Goal: Information Seeking & Learning: Learn about a topic

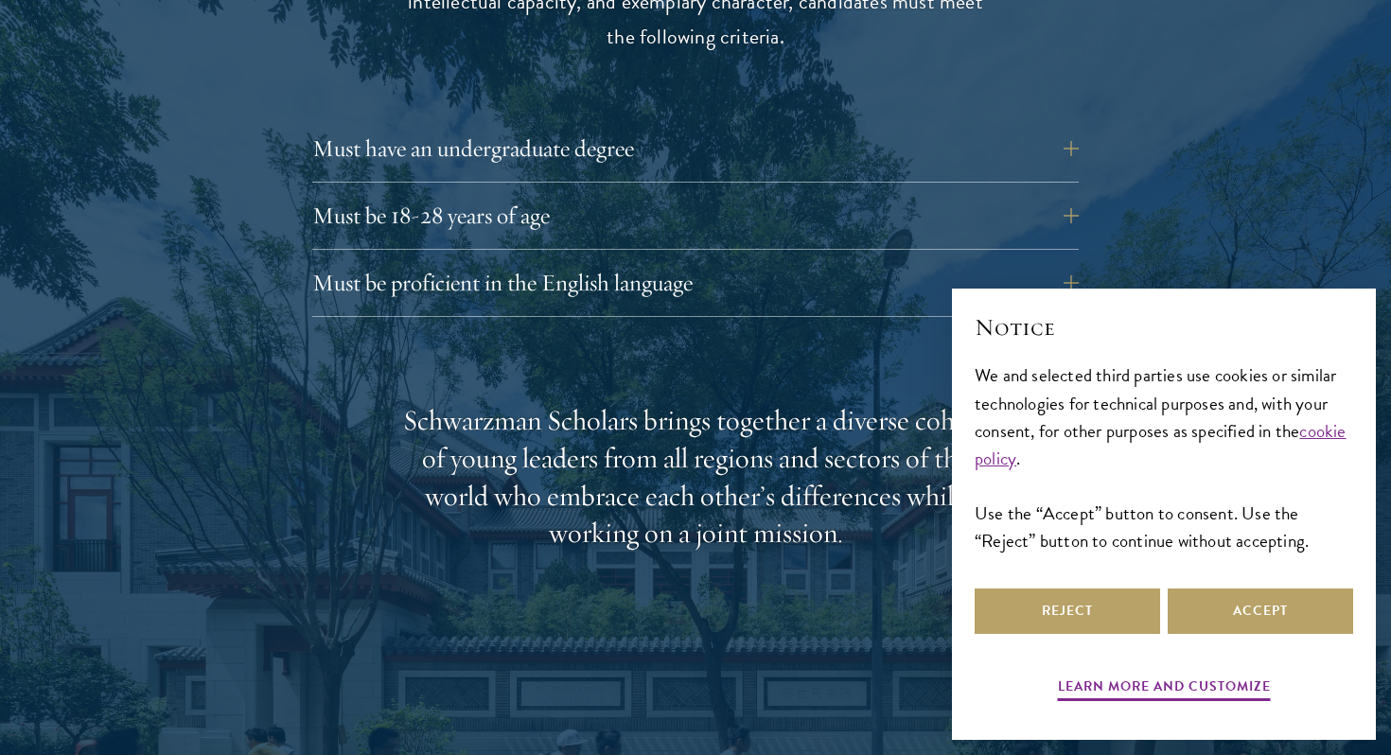
scroll to position [2689, 0]
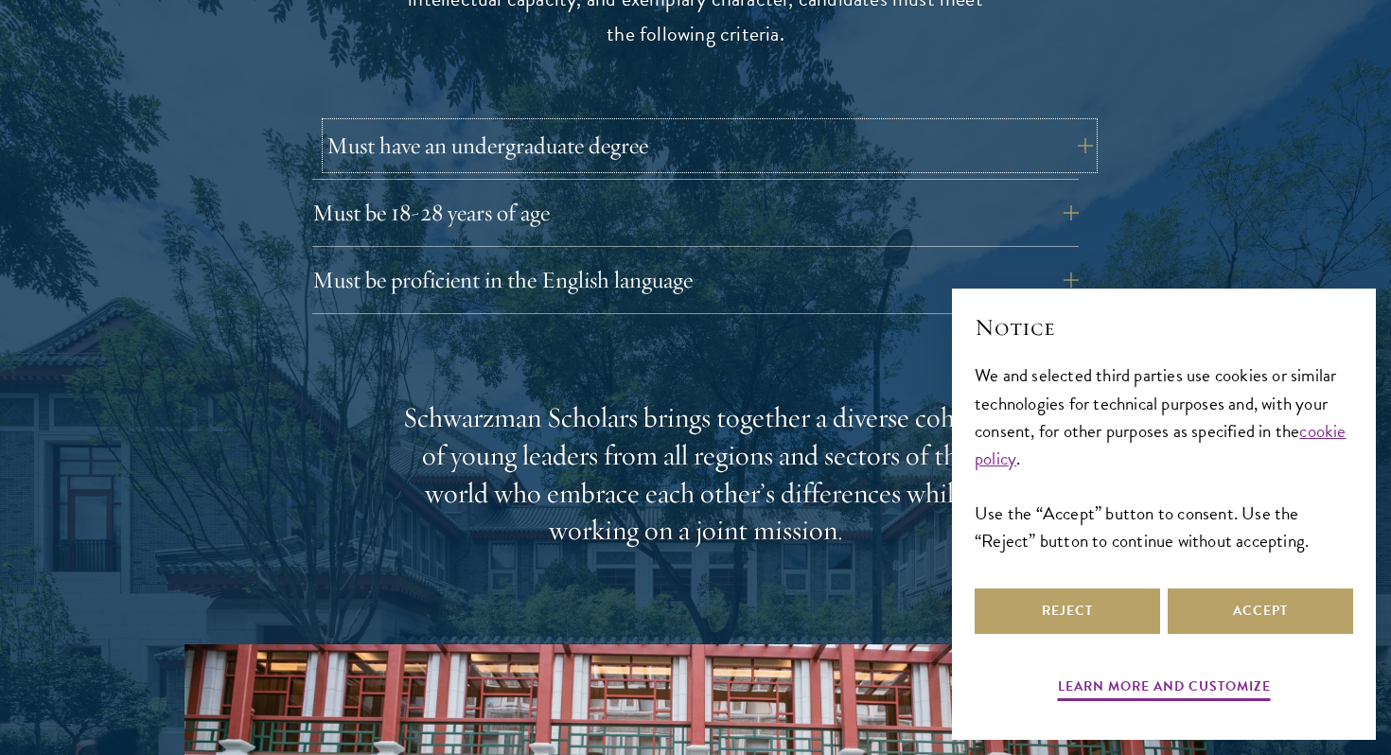
click at [870, 123] on button "Must have an undergraduate degree" at bounding box center [709, 145] width 766 height 45
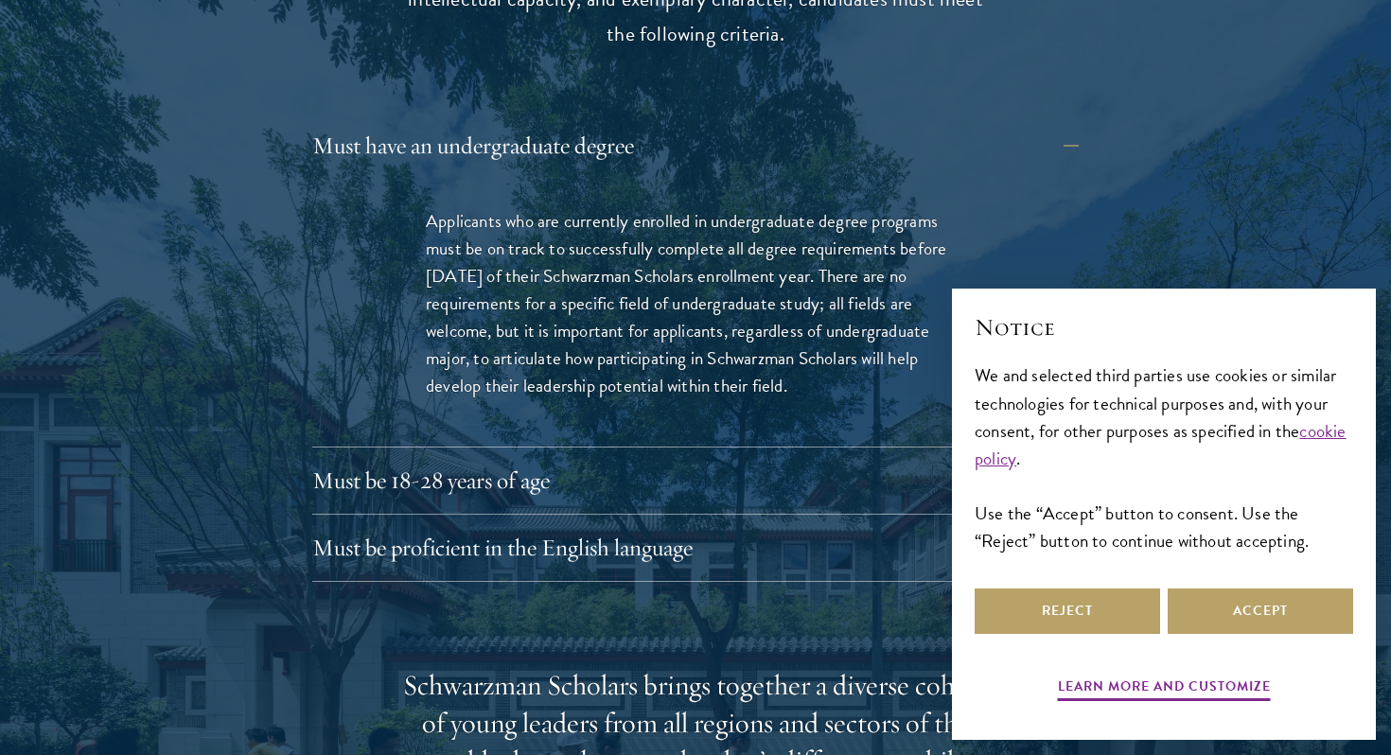
click at [833, 207] on p "Applicants who are currently enrolled in undergraduate degree programs must be …" at bounding box center [695, 303] width 539 height 192
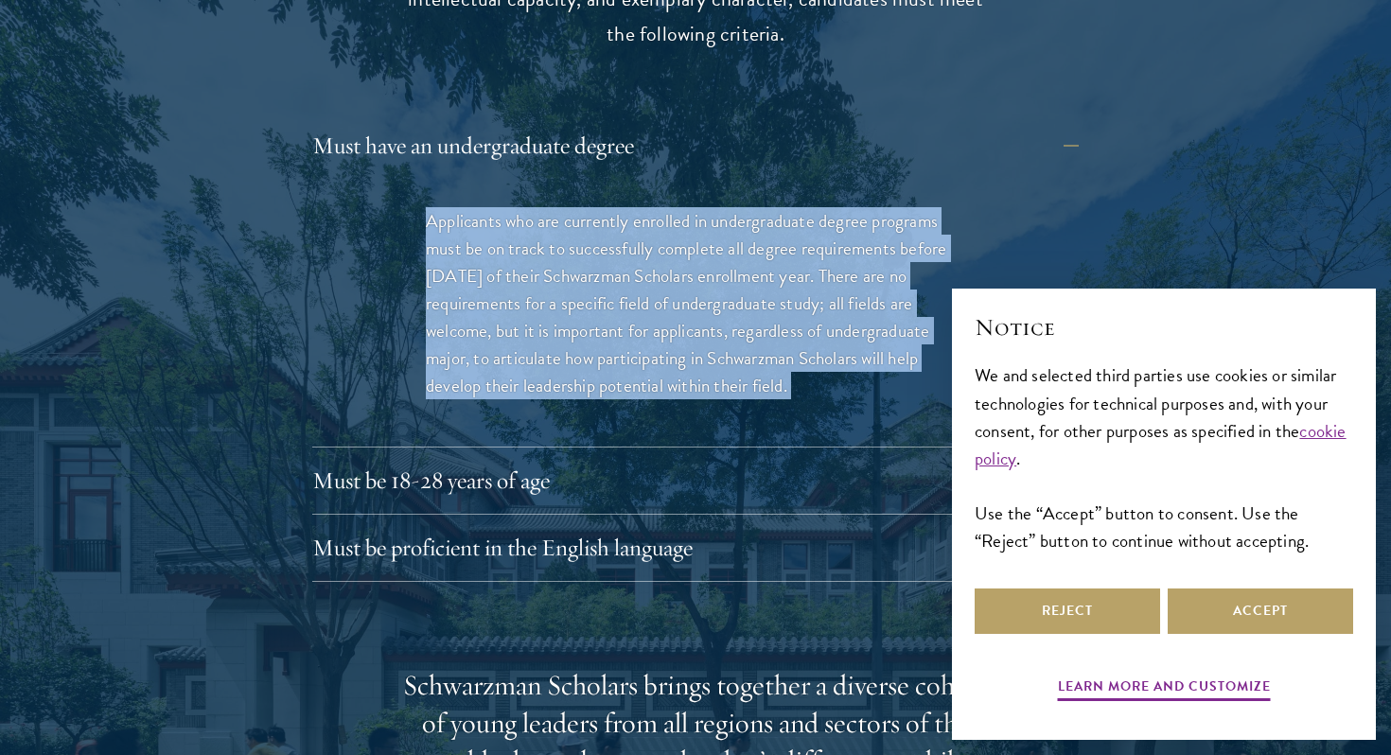
click at [833, 207] on p "Applicants who are currently enrolled in undergraduate degree programs must be …" at bounding box center [695, 303] width 539 height 192
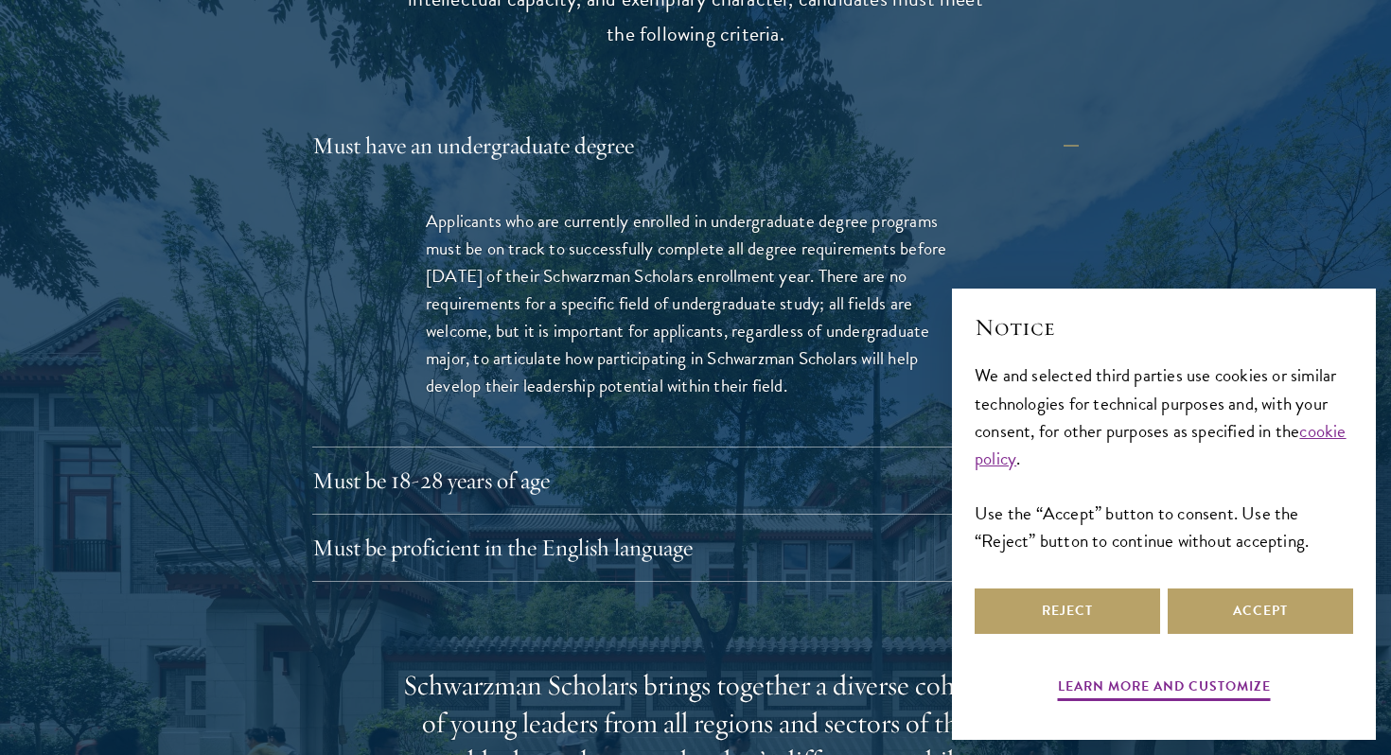
click at [833, 245] on p "Applicants who are currently enrolled in undergraduate degree programs must be …" at bounding box center [695, 303] width 539 height 192
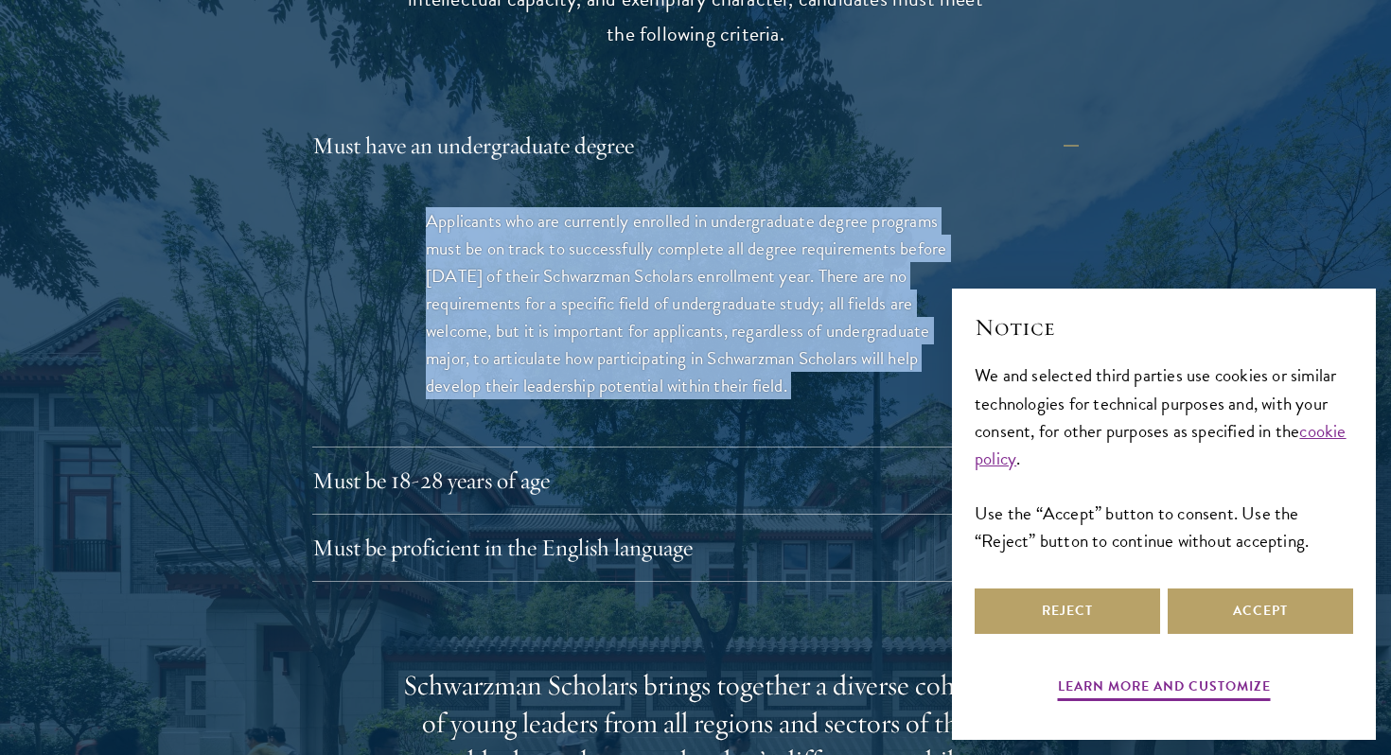
click at [833, 245] on p "Applicants who are currently enrolled in undergraduate degree programs must be …" at bounding box center [695, 303] width 539 height 192
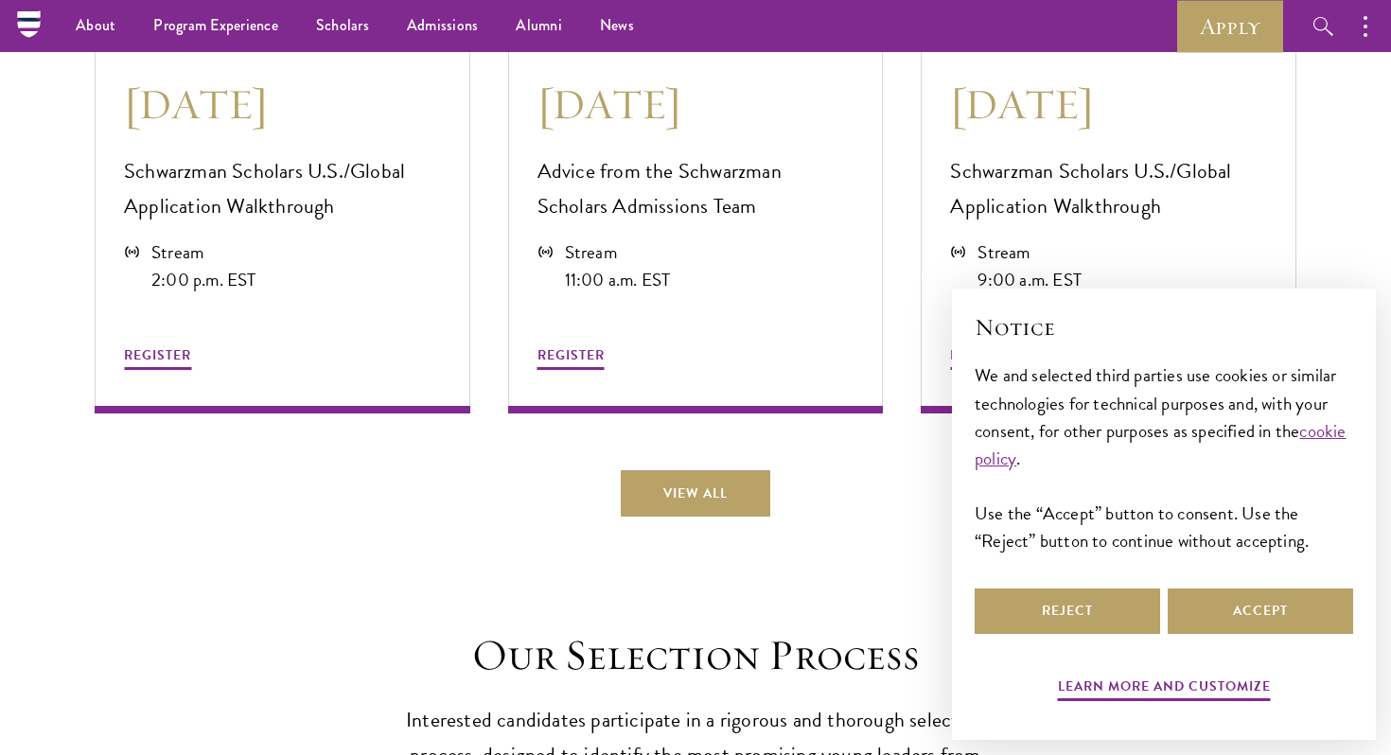
scroll to position [5539, 0]
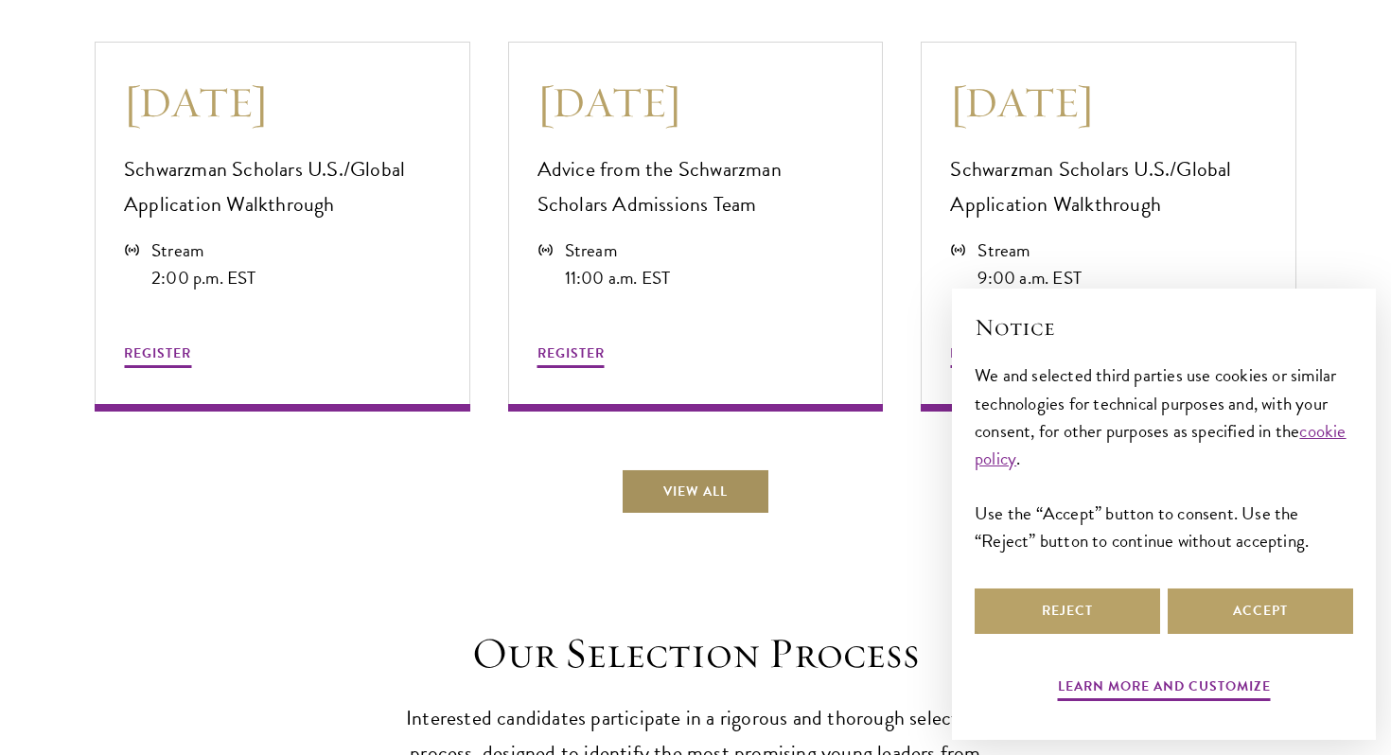
click at [687, 480] on link "View All" at bounding box center [695, 490] width 149 height 45
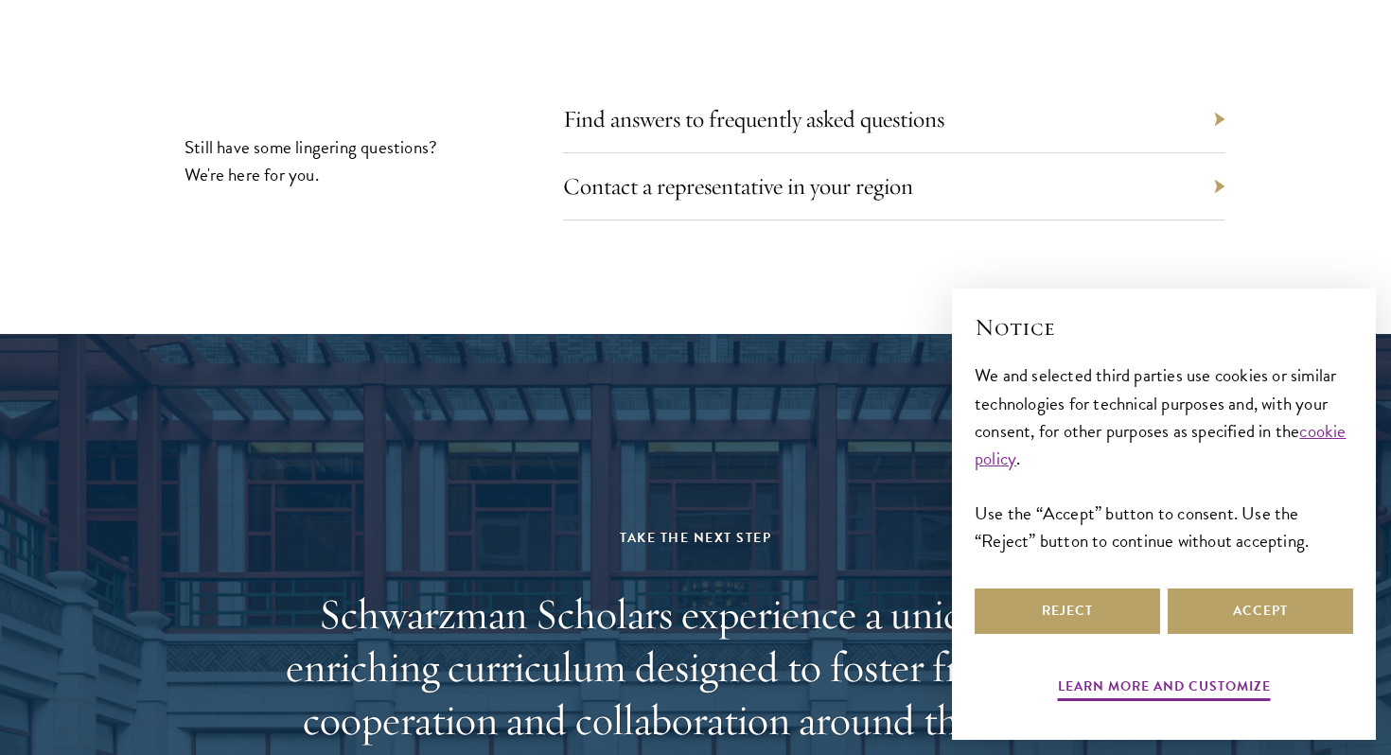
scroll to position [9218, 0]
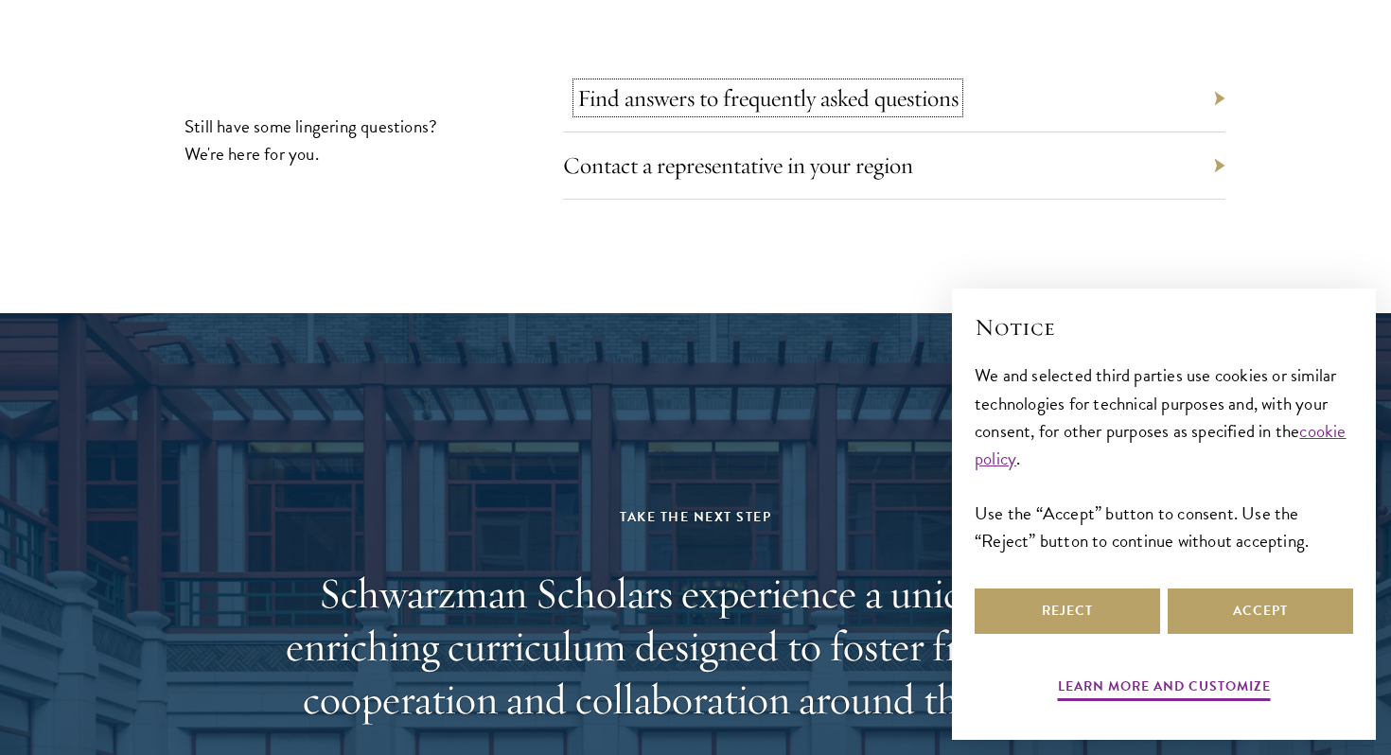
click at [773, 83] on link "Find answers to frequently asked questions" at bounding box center [767, 97] width 381 height 29
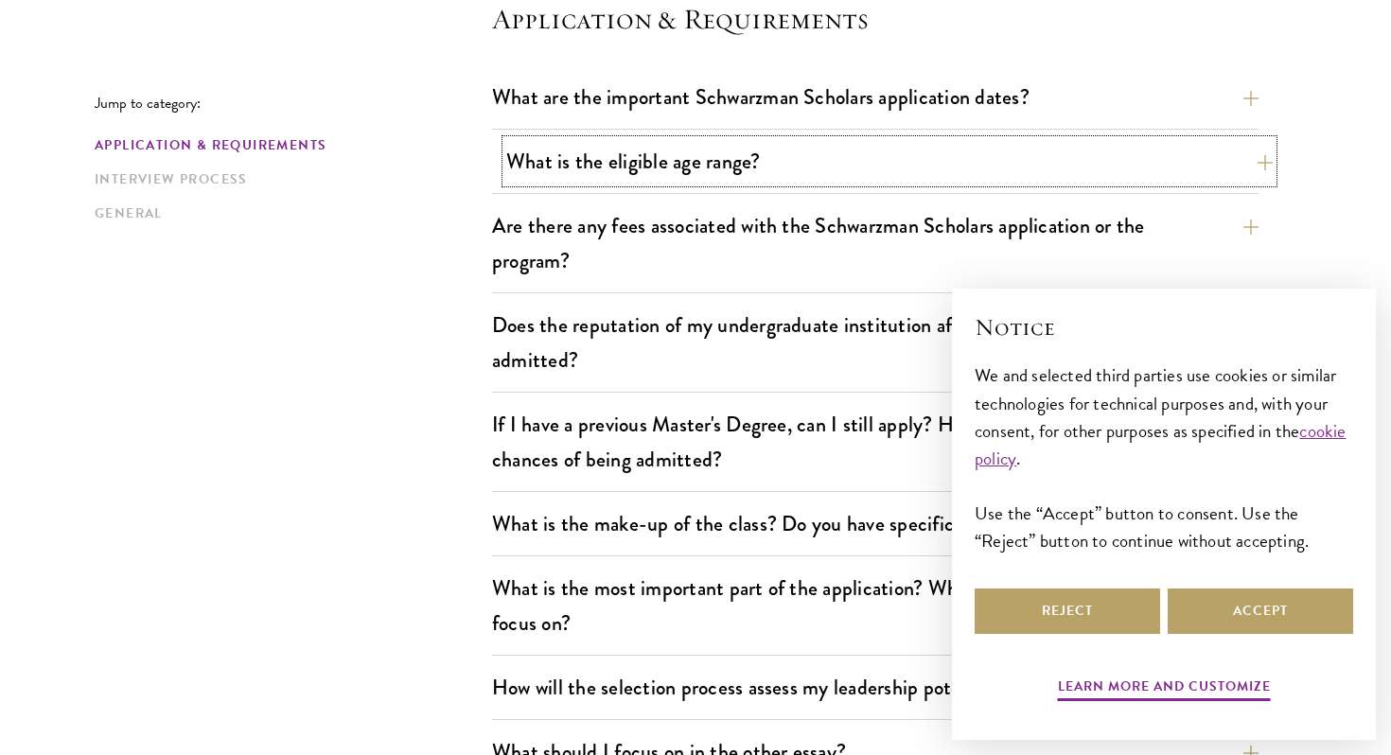
click at [819, 153] on button "What is the eligible age range?" at bounding box center [889, 161] width 766 height 43
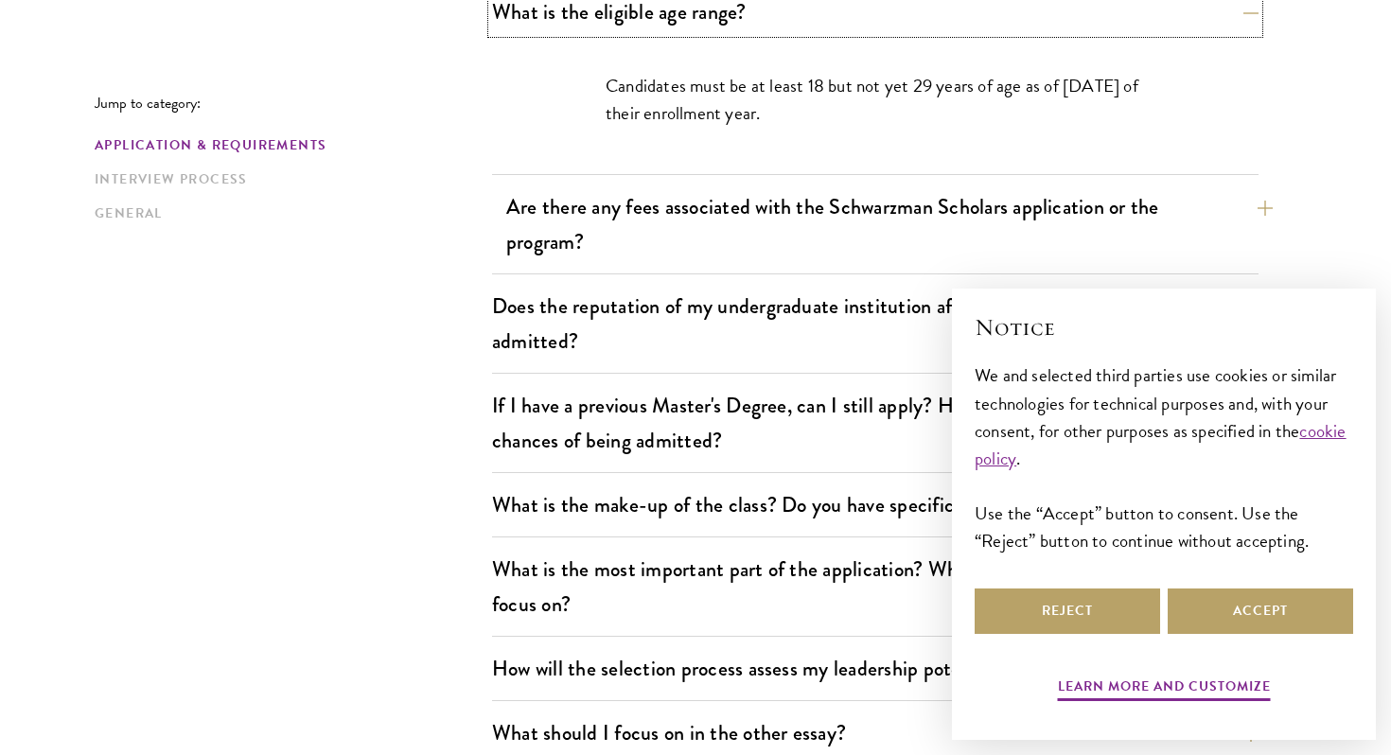
scroll to position [717, 0]
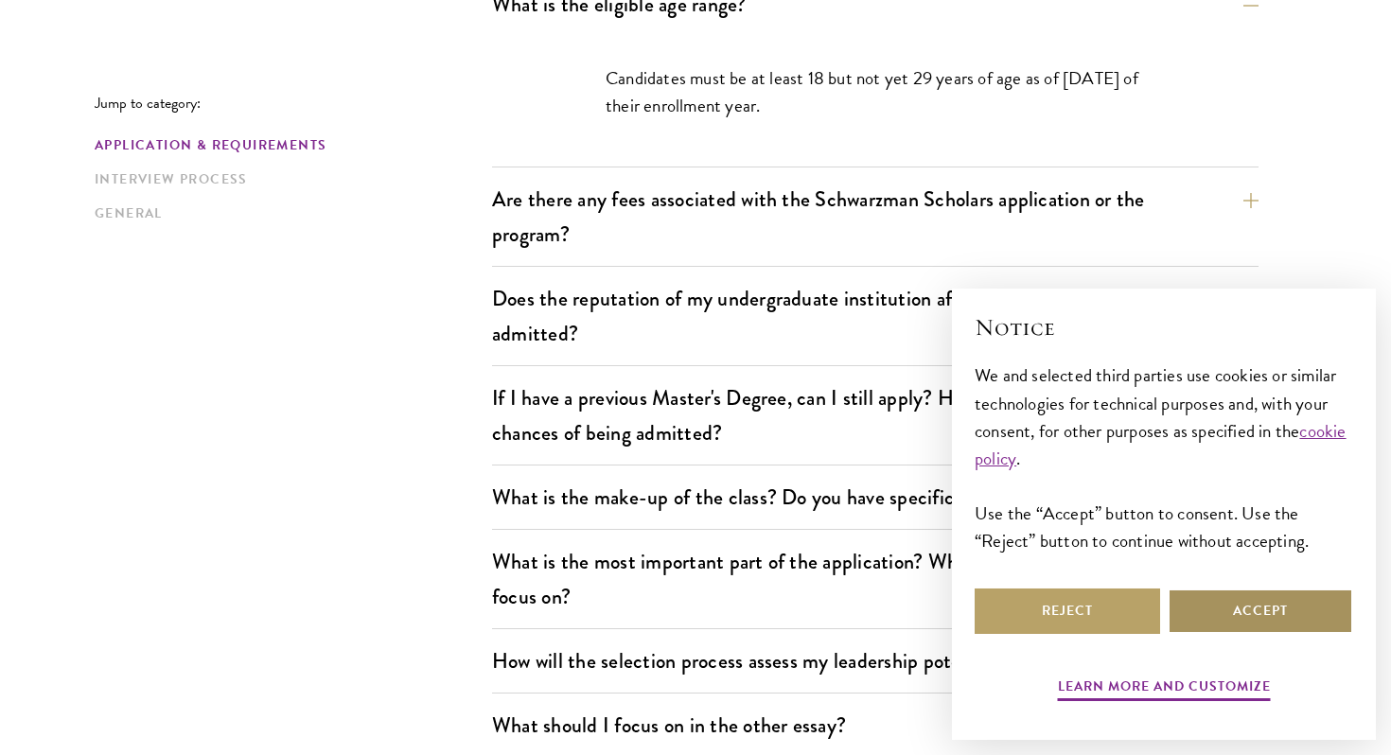
click at [1250, 607] on button "Accept" at bounding box center [1259, 610] width 185 height 45
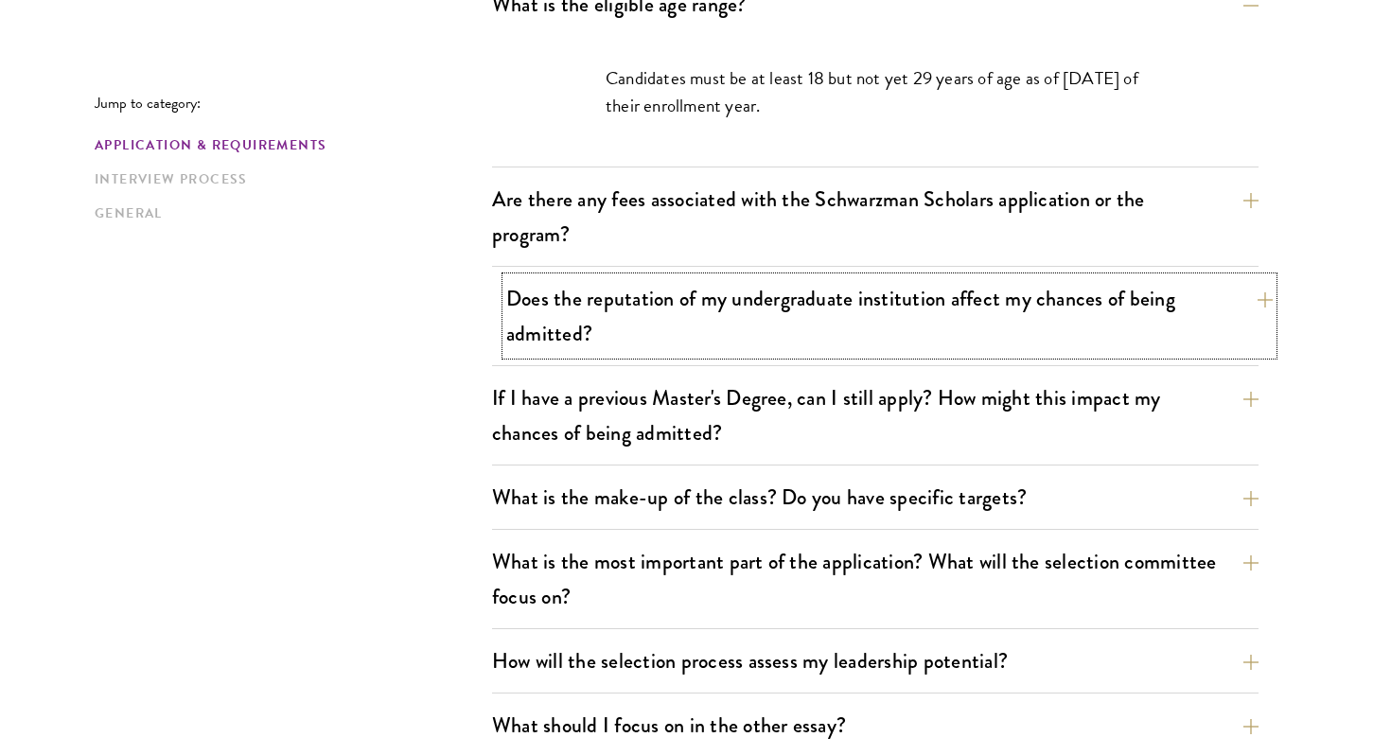
click at [1039, 328] on button "Does the reputation of my undergraduate institution affect my chances of being …" at bounding box center [889, 316] width 766 height 78
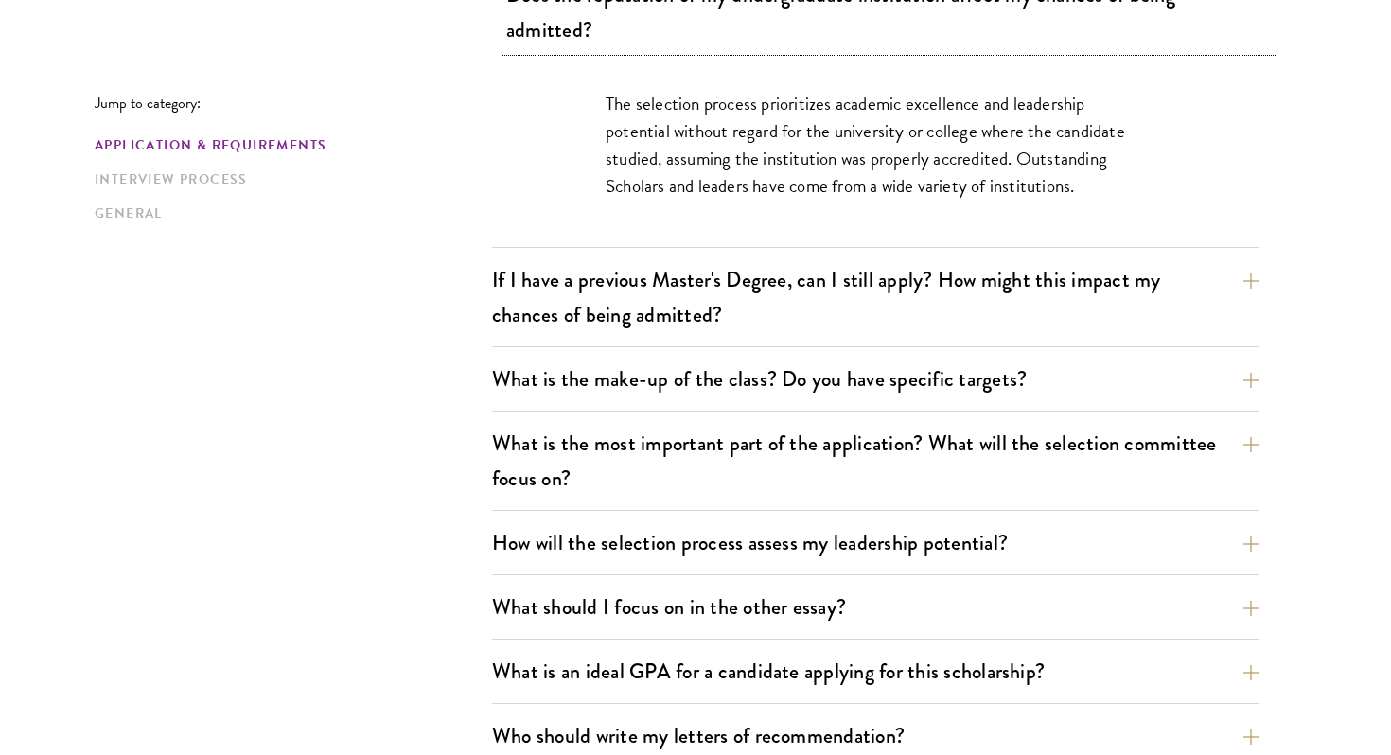
scroll to position [901, 0]
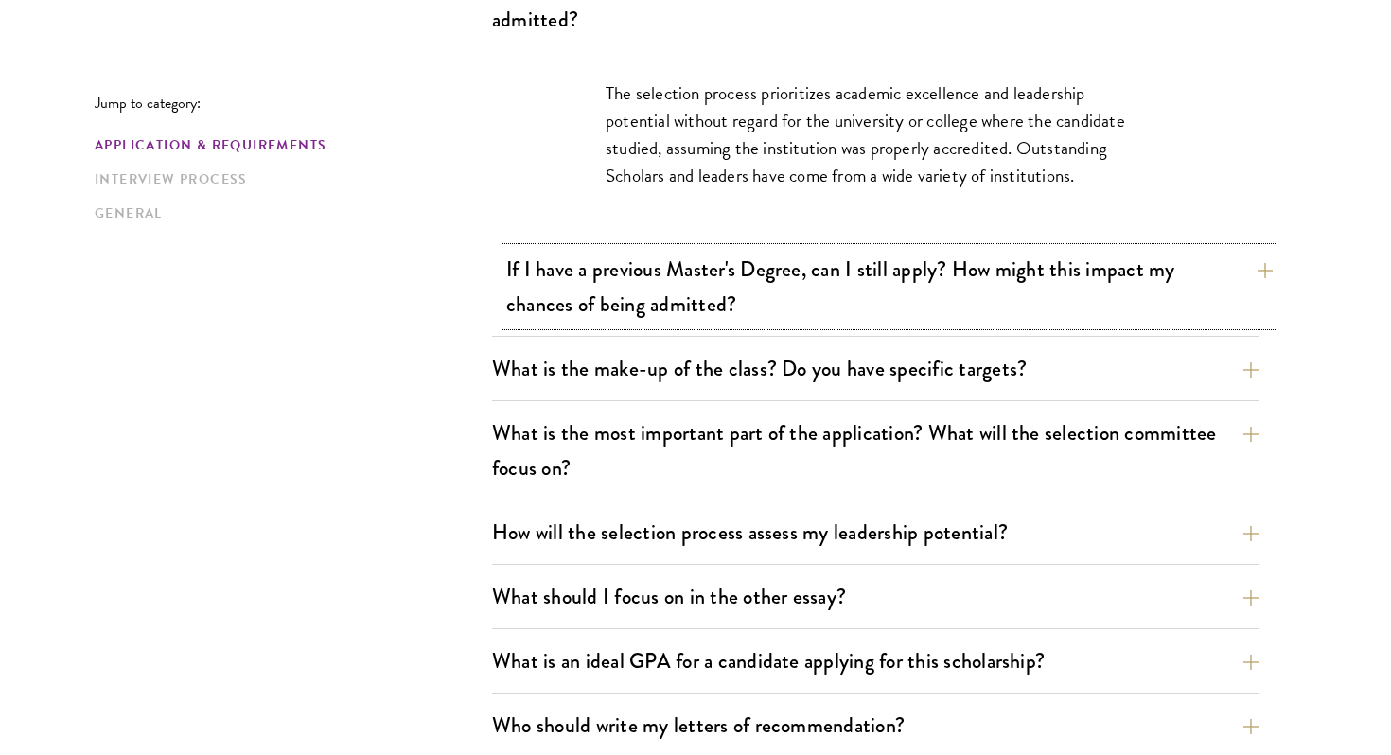
click at [1042, 300] on button "If I have a previous Master's Degree, can I still apply? How might this impact …" at bounding box center [889, 287] width 766 height 78
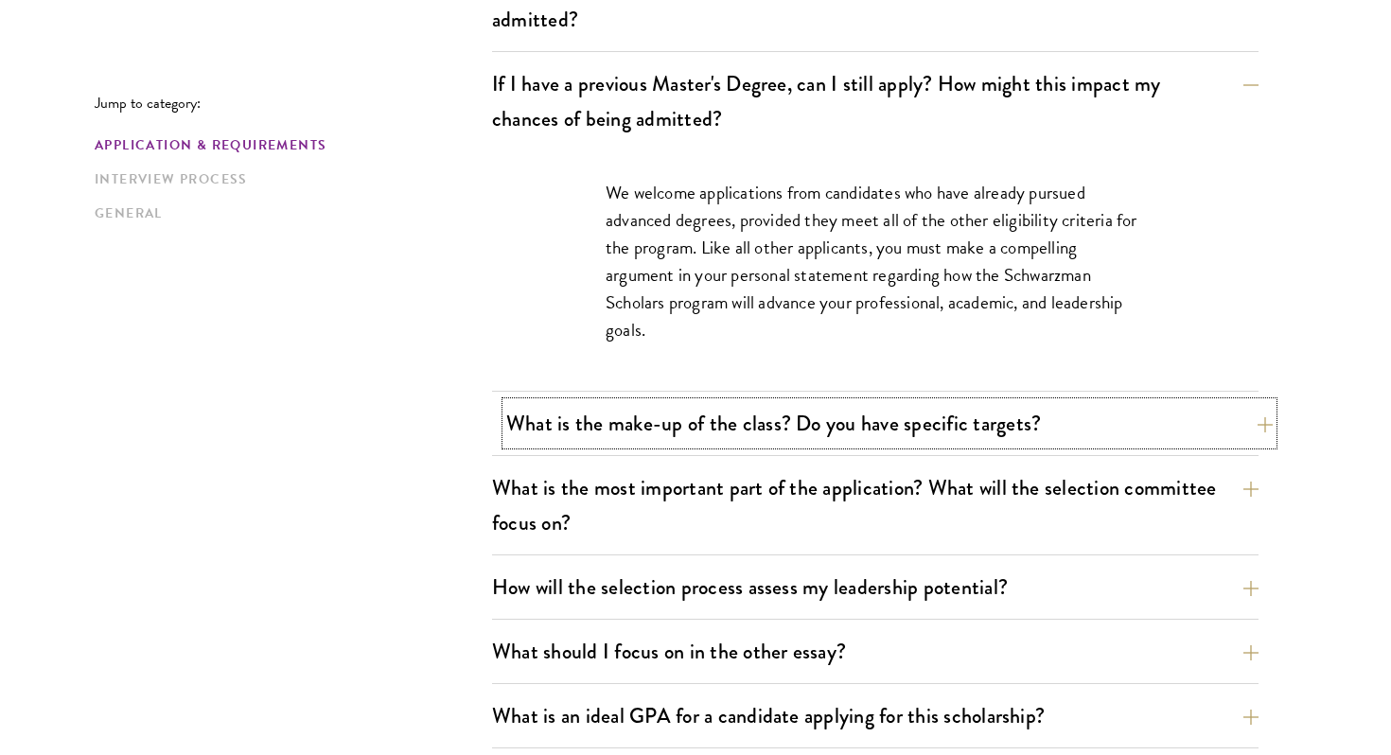
click at [1012, 418] on button "What is the make-up of the class? Do you have specific targets?" at bounding box center [889, 423] width 766 height 43
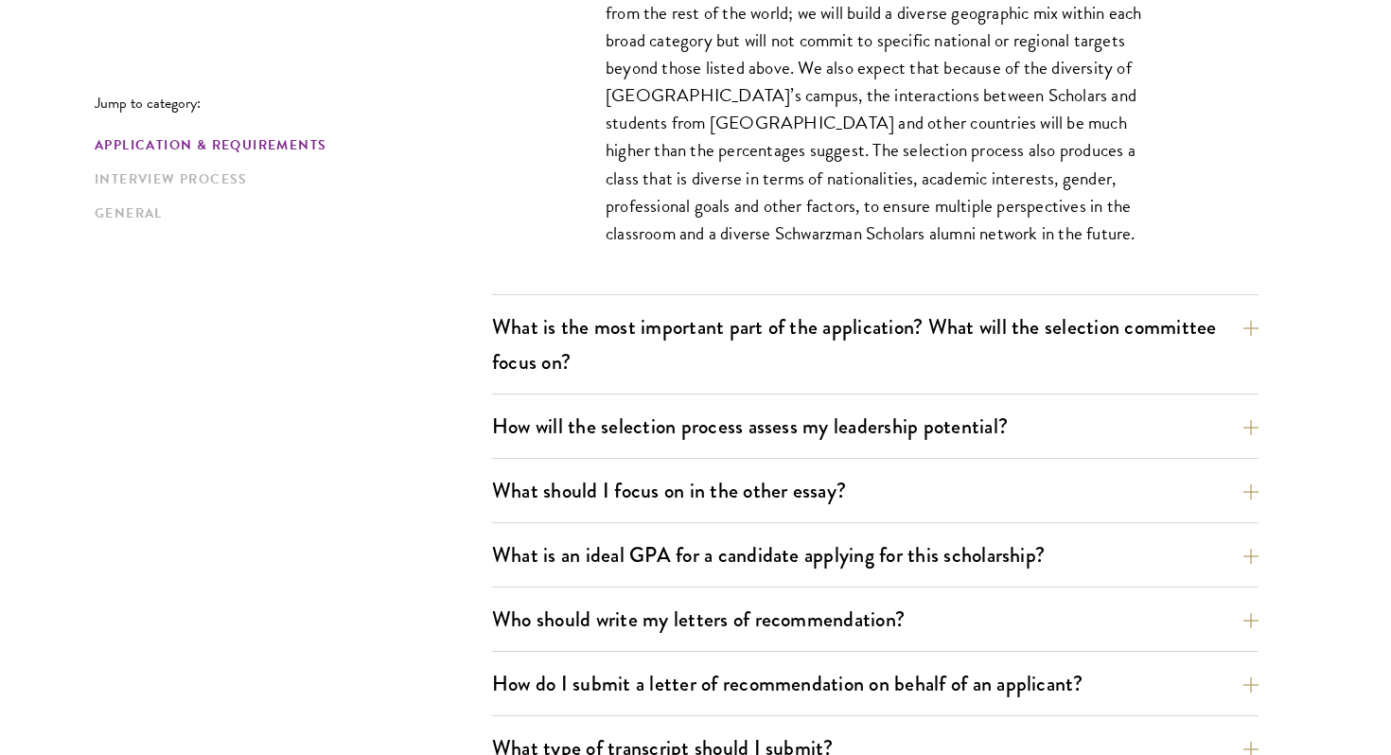
scroll to position [1218, 0]
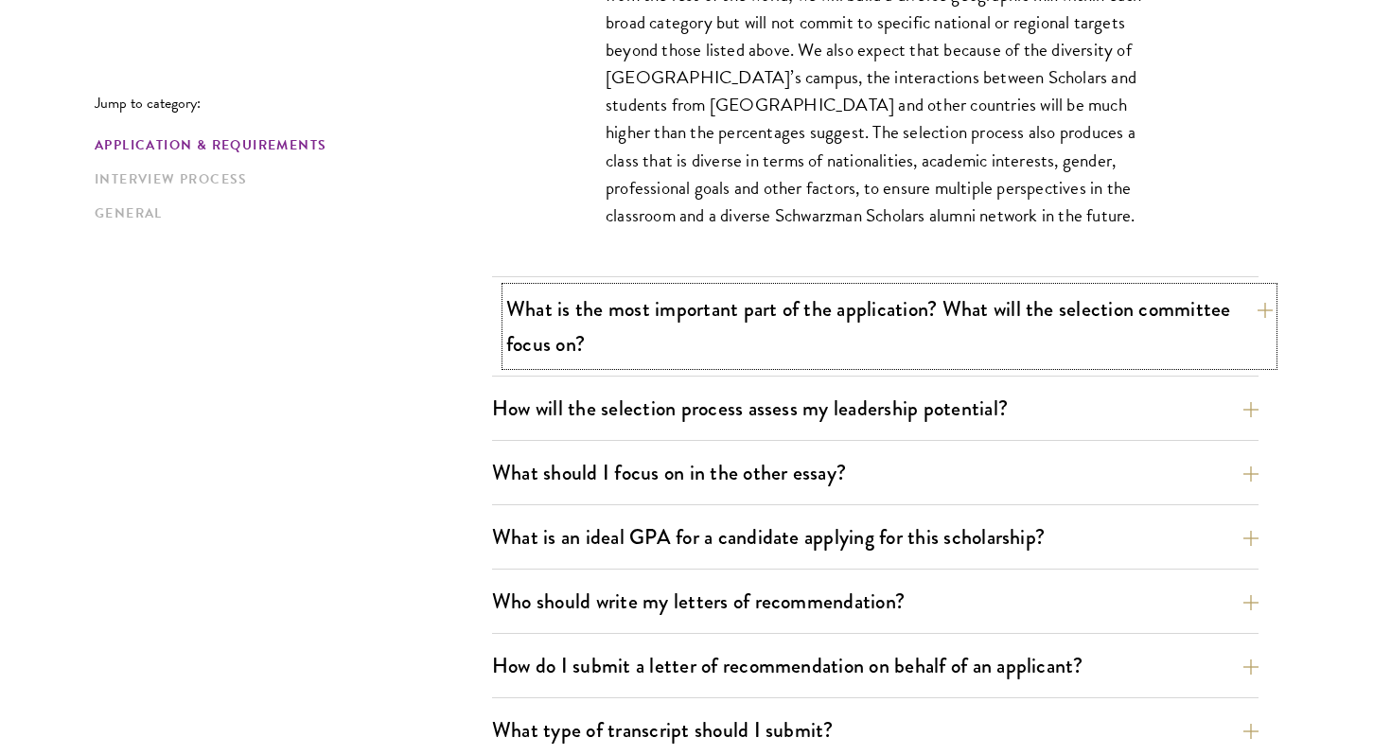
click at [1055, 343] on button "What is the most important part of the application? What will the selection com…" at bounding box center [889, 327] width 766 height 78
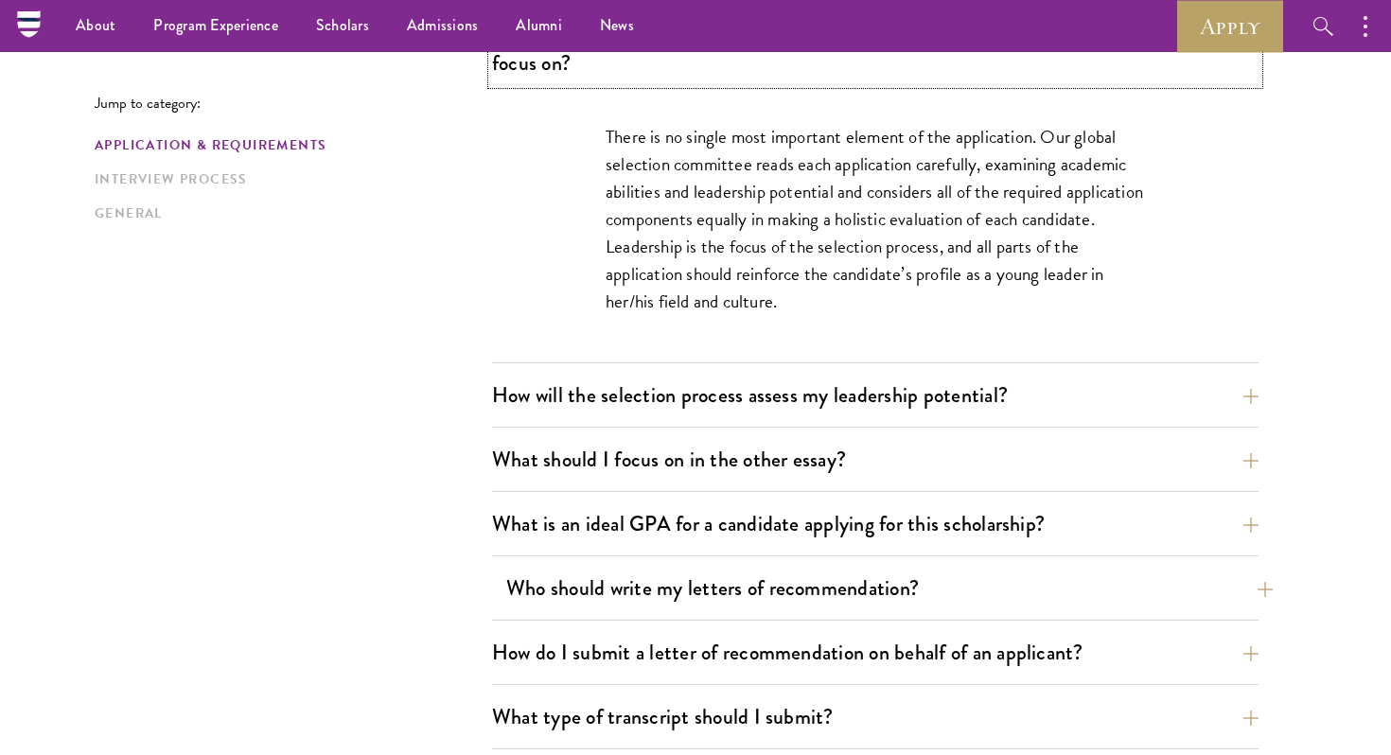
scroll to position [1123, 0]
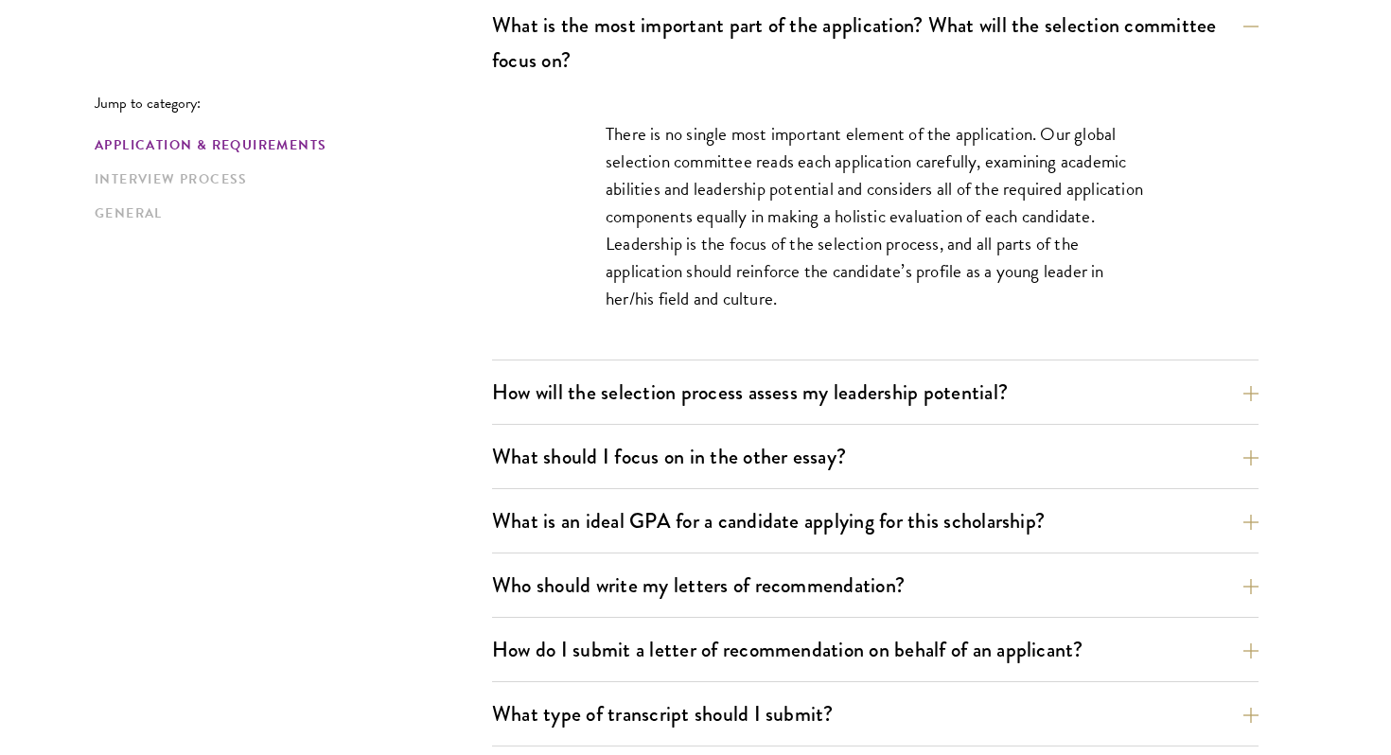
click at [1104, 368] on div "What are the important Schwarzman Scholars application dates? Applicants who ho…" at bounding box center [875, 393] width 766 height 1760
click at [1107, 394] on button "How will the selection process assess my leadership potential?" at bounding box center [889, 392] width 766 height 43
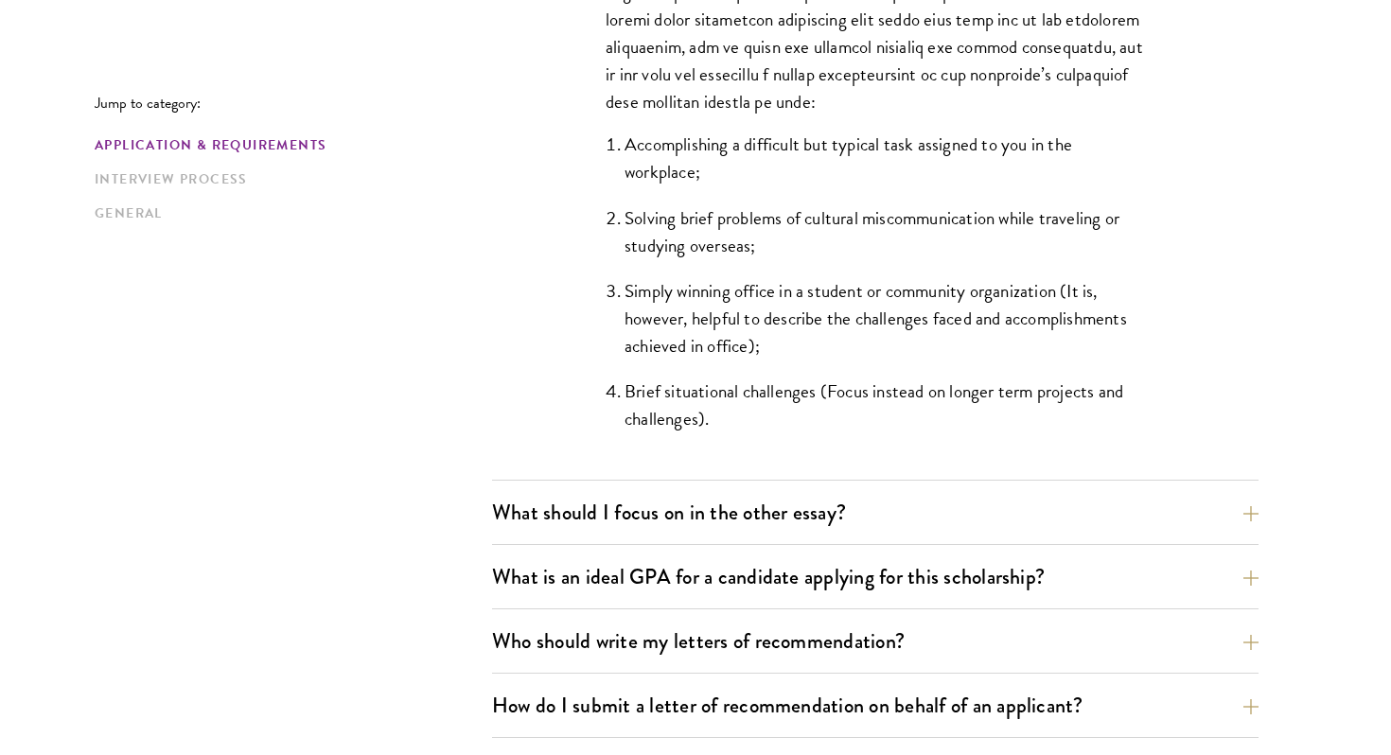
scroll to position [1798, 0]
click at [1054, 527] on button "What should I focus on in the other essay?" at bounding box center [889, 511] width 766 height 43
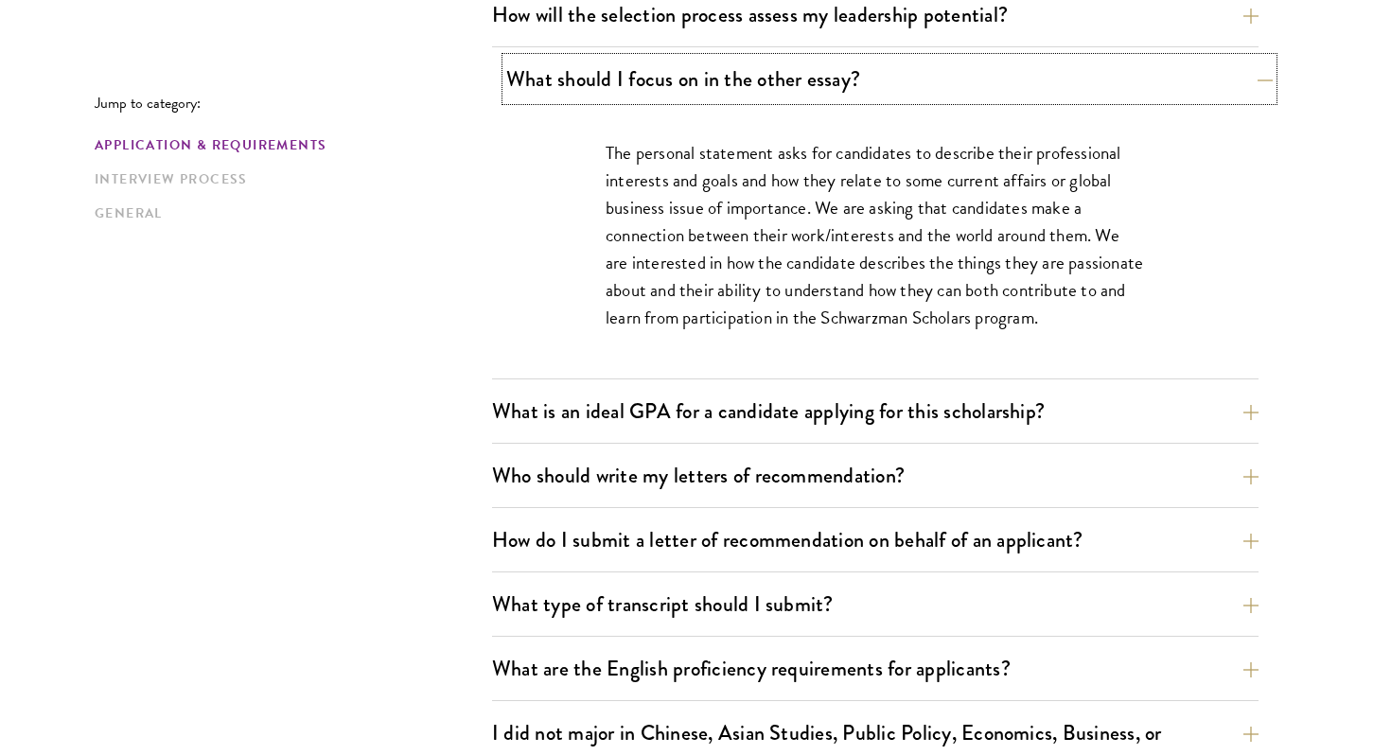
scroll to position [1234, 0]
click at [1130, 427] on button "What is an ideal GPA for a candidate applying for this scholarship?" at bounding box center [889, 410] width 766 height 43
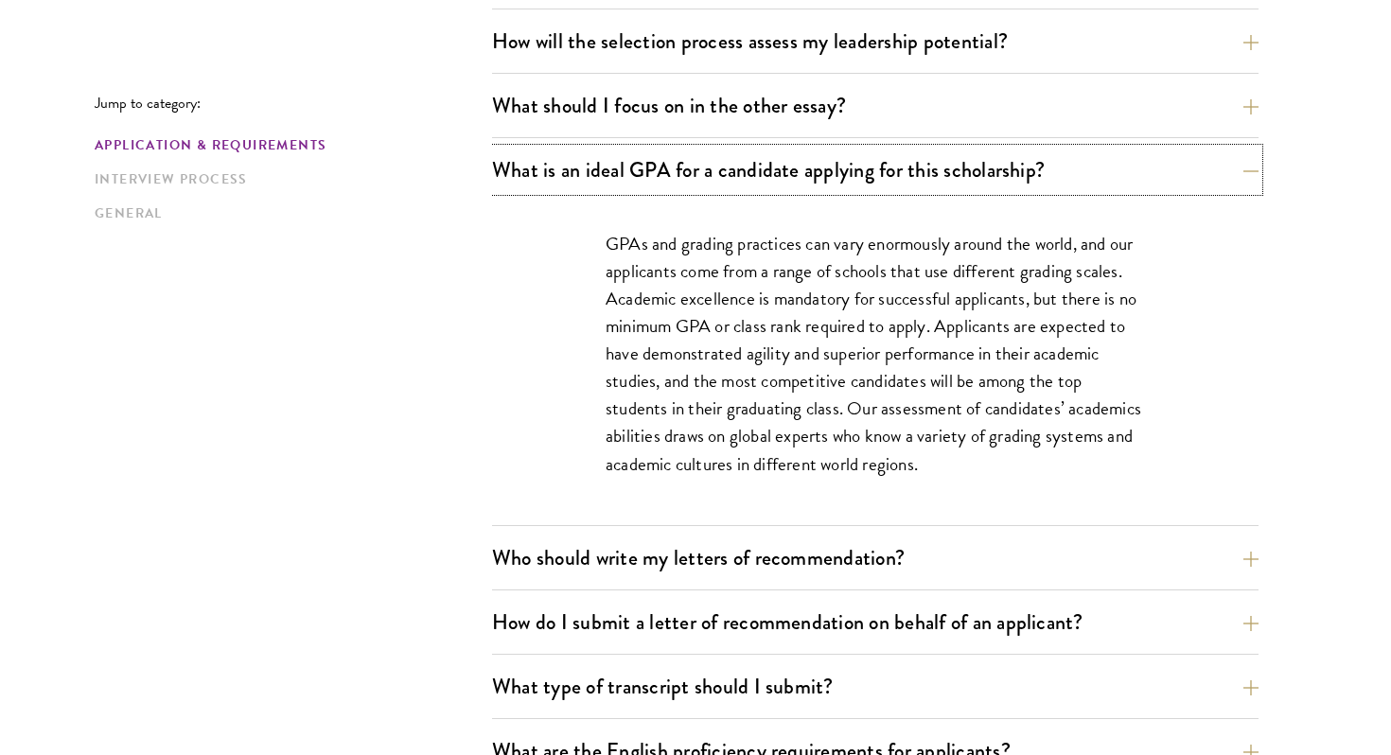
scroll to position [1211, 0]
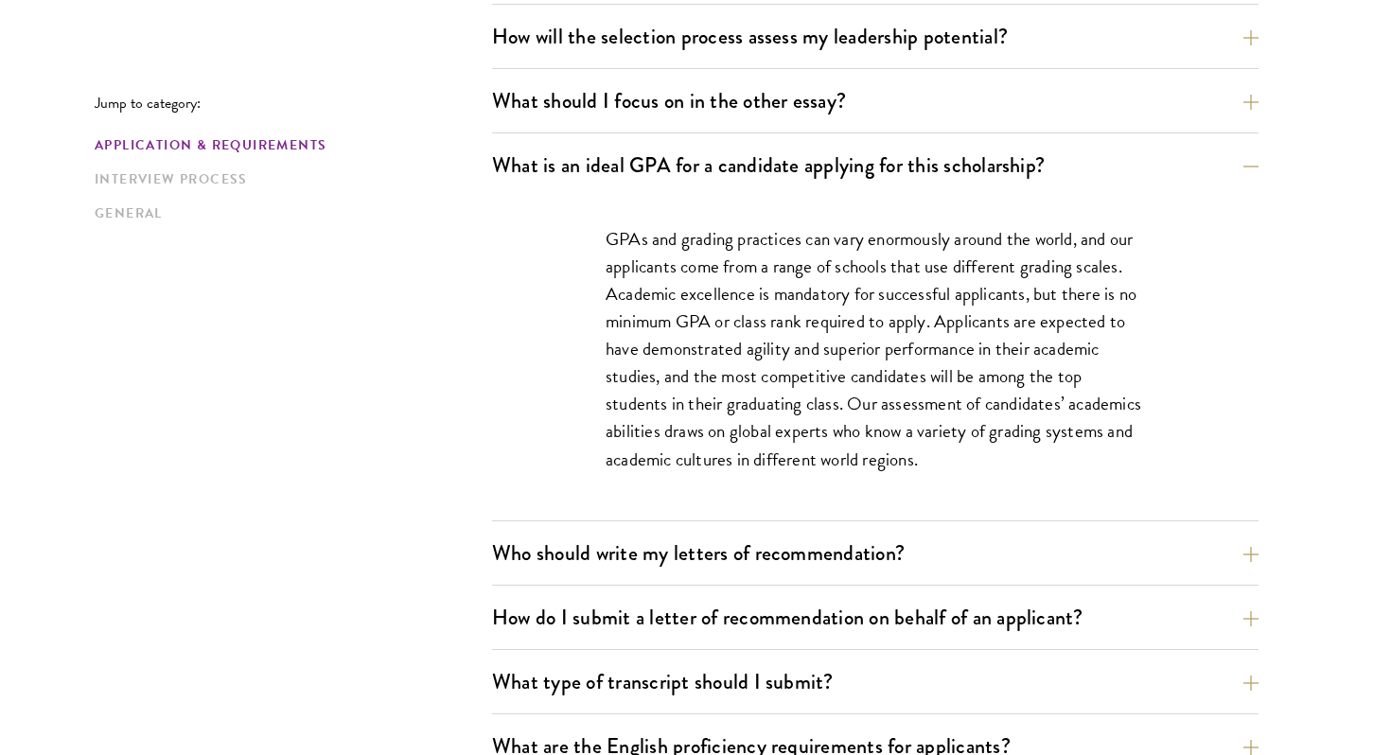
click at [1126, 430] on p "GPAs and grading practices can vary enormously around the world, and our applic…" at bounding box center [874, 349] width 539 height 248
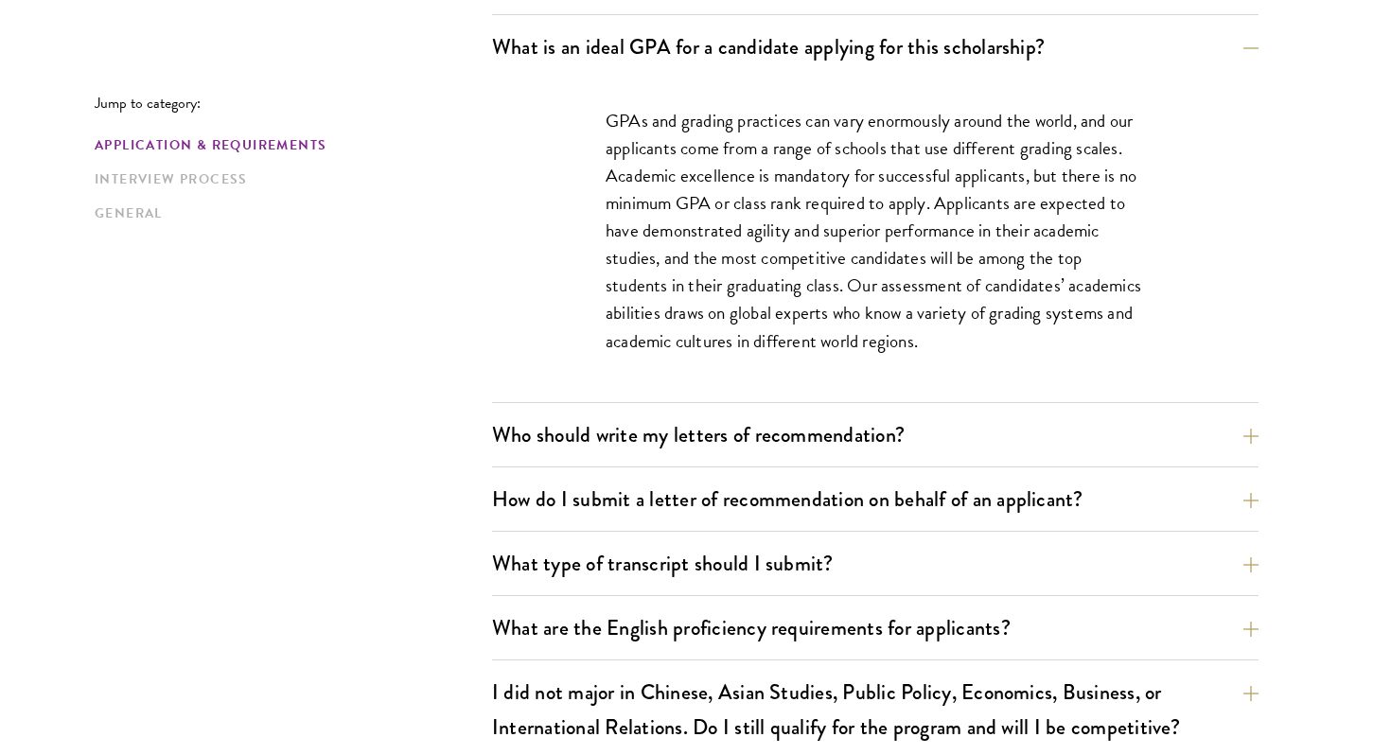
scroll to position [1351, 0]
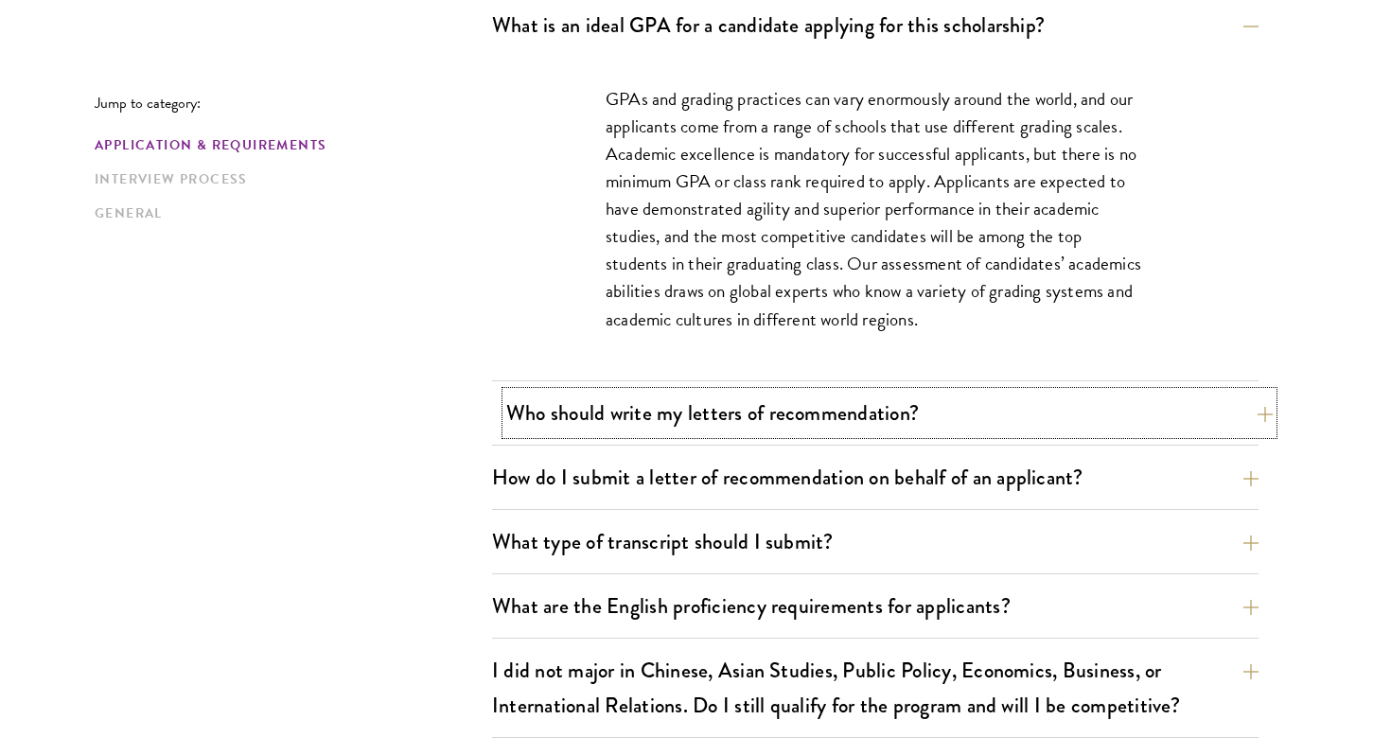
click at [1126, 415] on button "Who should write my letters of recommendation?" at bounding box center [889, 413] width 766 height 43
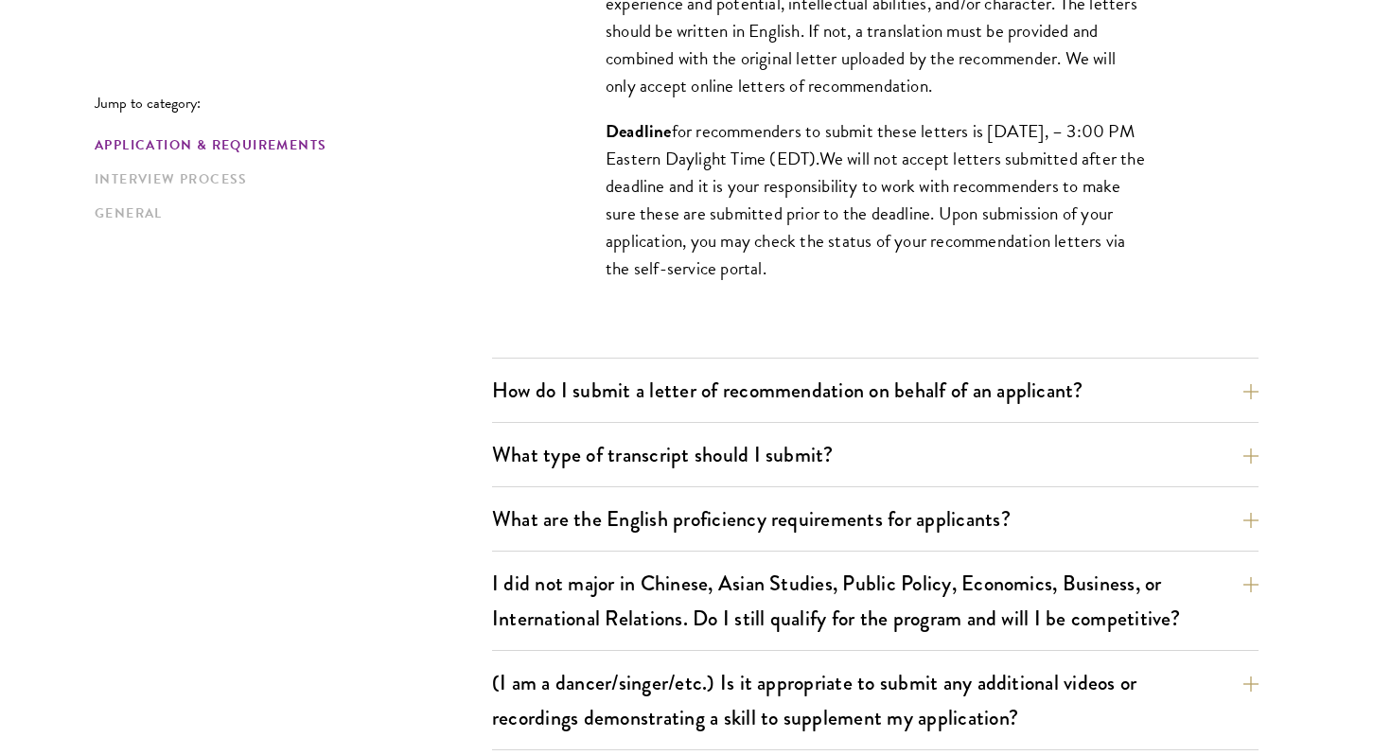
scroll to position [1969, 0]
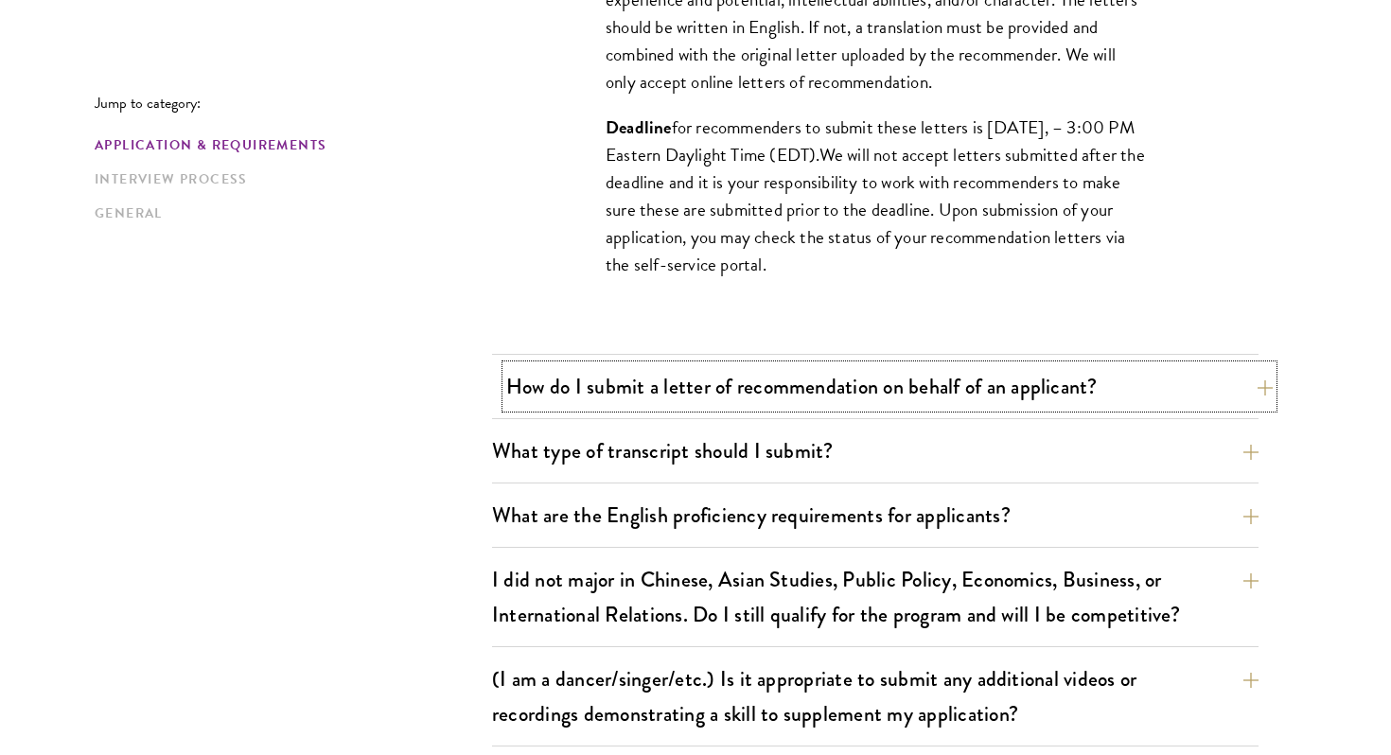
click at [1150, 398] on button "How do I submit a letter of recommendation on behalf of an applicant?" at bounding box center [889, 386] width 766 height 43
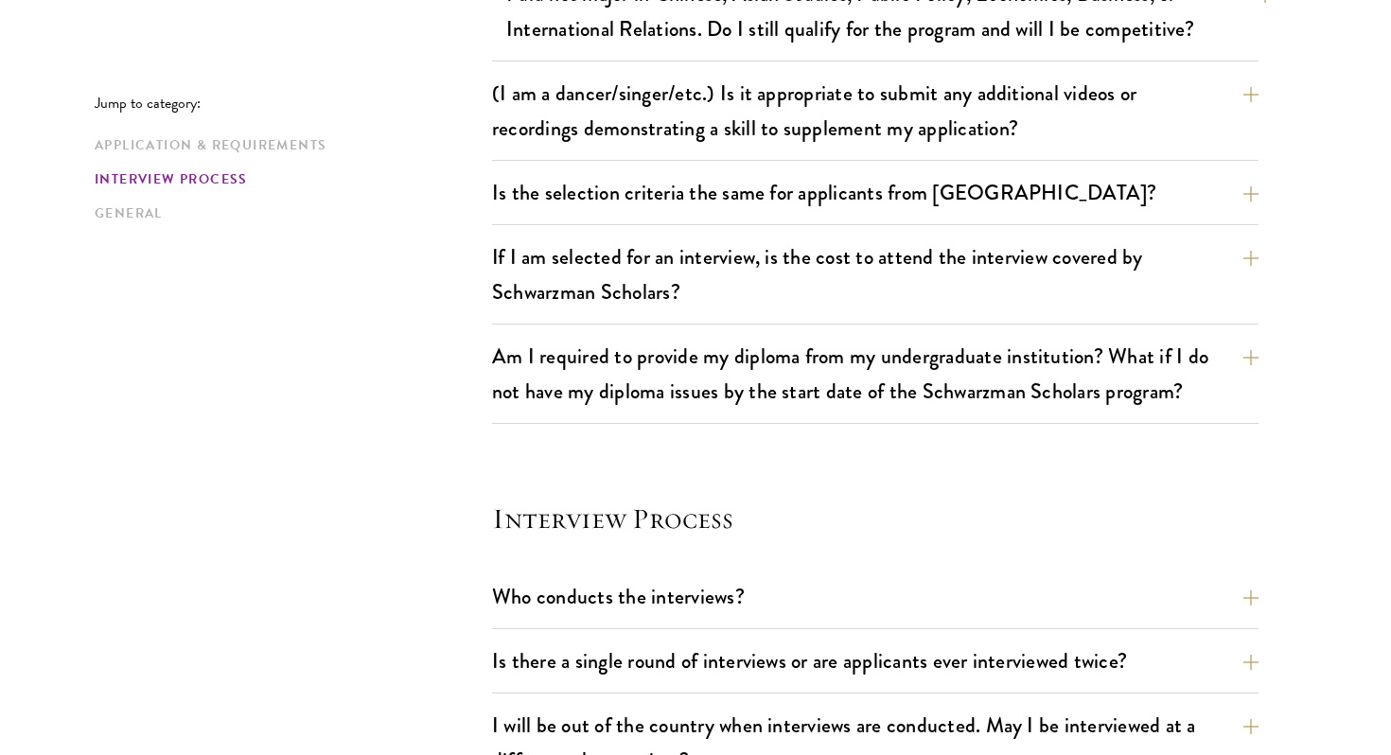
scroll to position [2084, 0]
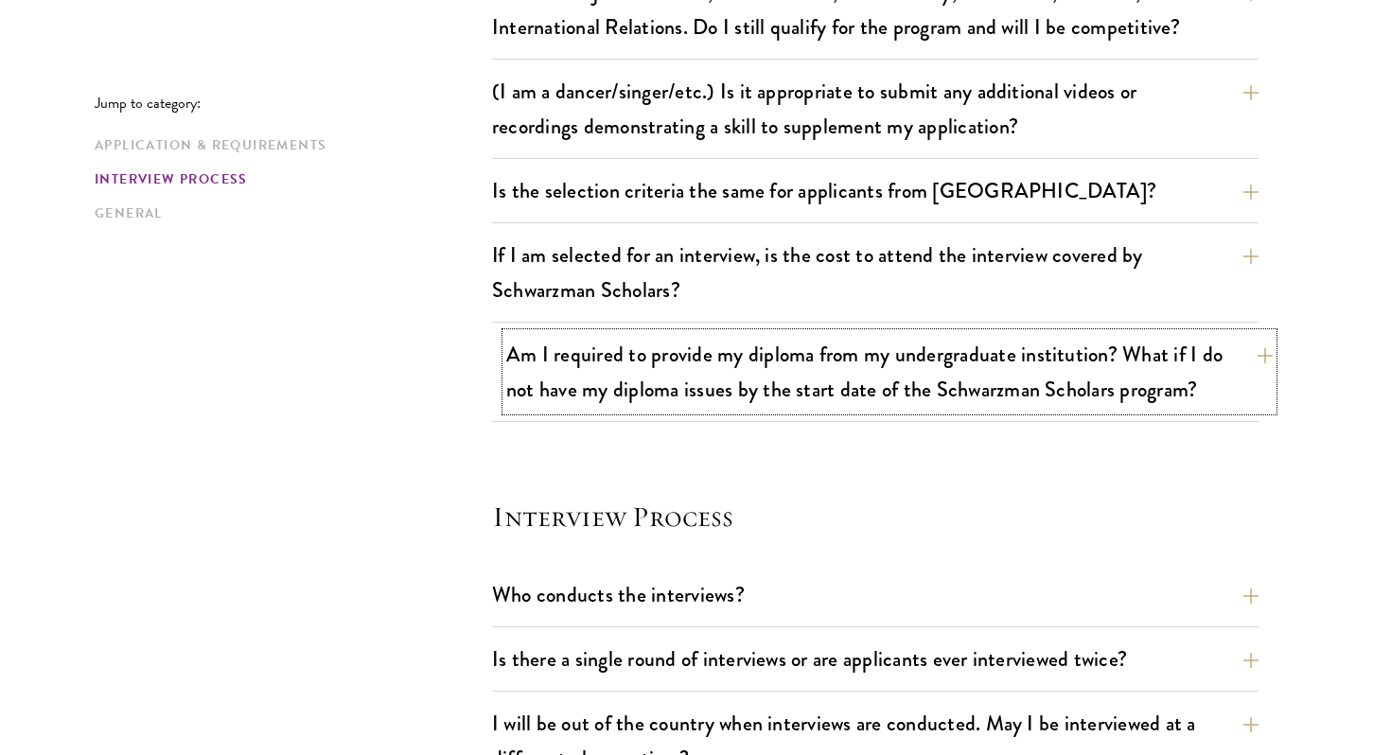
click at [1158, 378] on button "Am I required to provide my diploma from my undergraduate institution? What if …" at bounding box center [889, 372] width 766 height 78
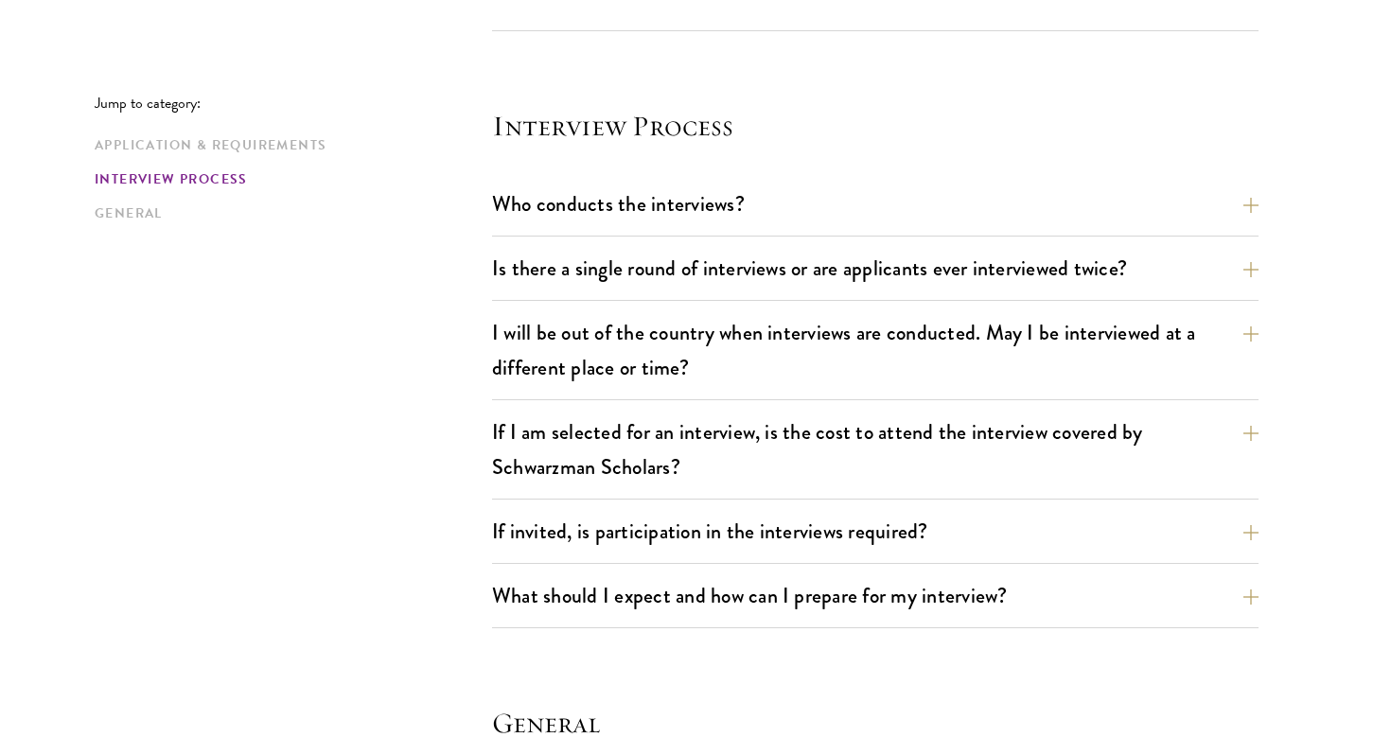
scroll to position [2363, 0]
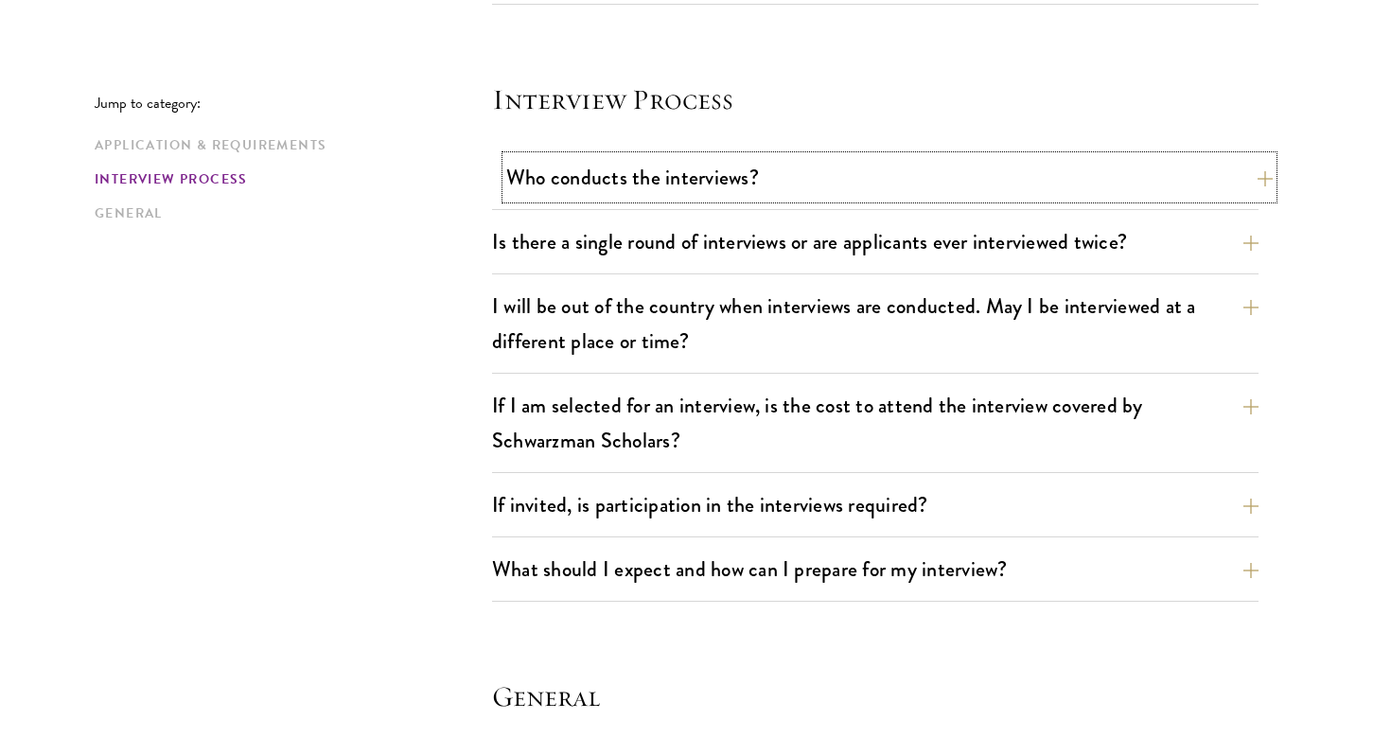
click at [1252, 192] on button "Who conducts the interviews?" at bounding box center [889, 177] width 766 height 43
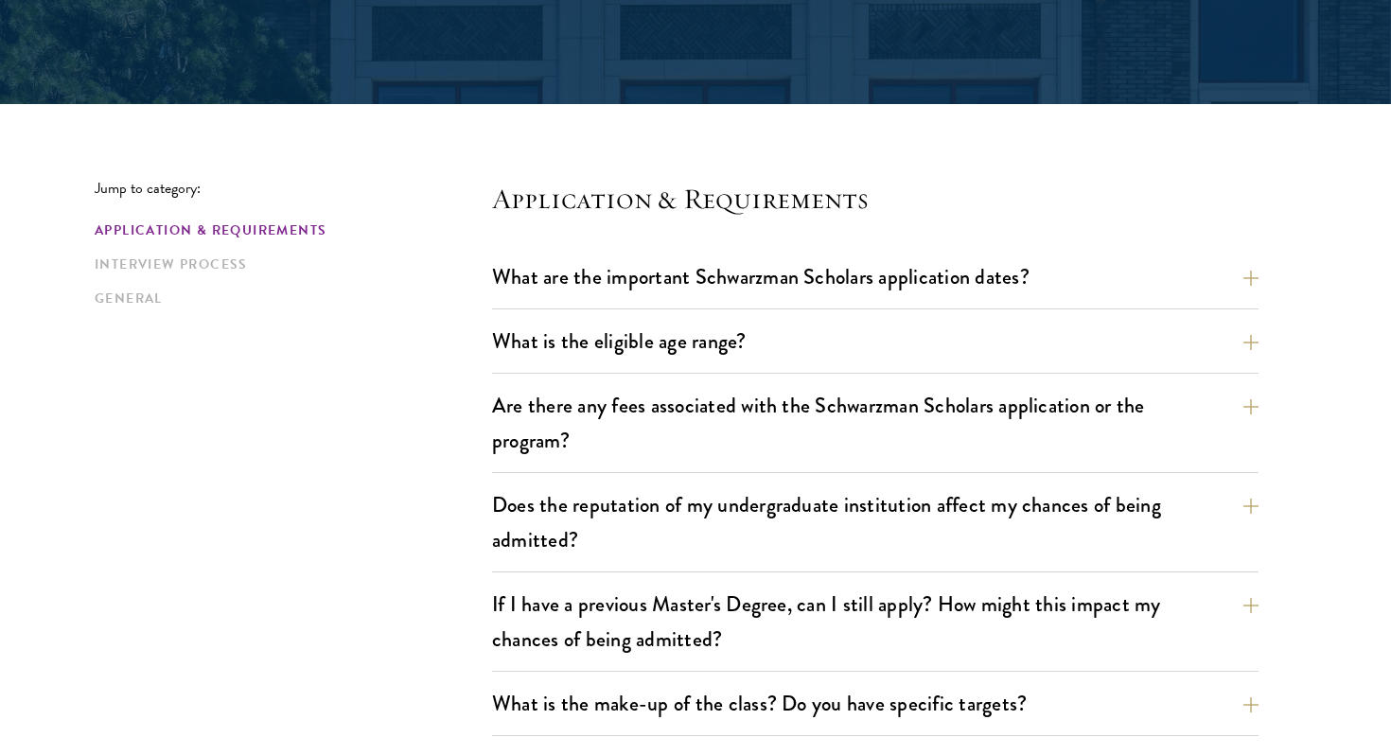
scroll to position [636, 0]
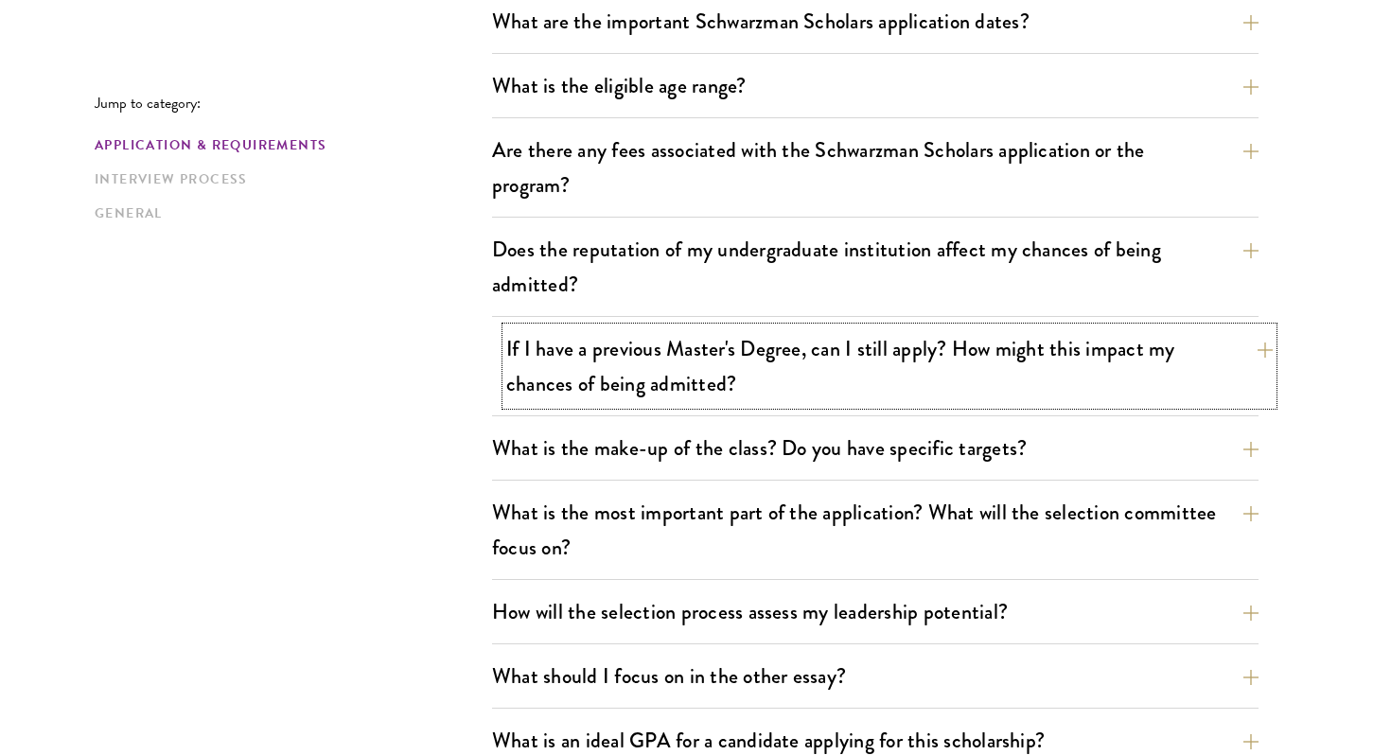
click at [1003, 358] on button "If I have a previous Master's Degree, can I still apply? How might this impact …" at bounding box center [889, 366] width 766 height 78
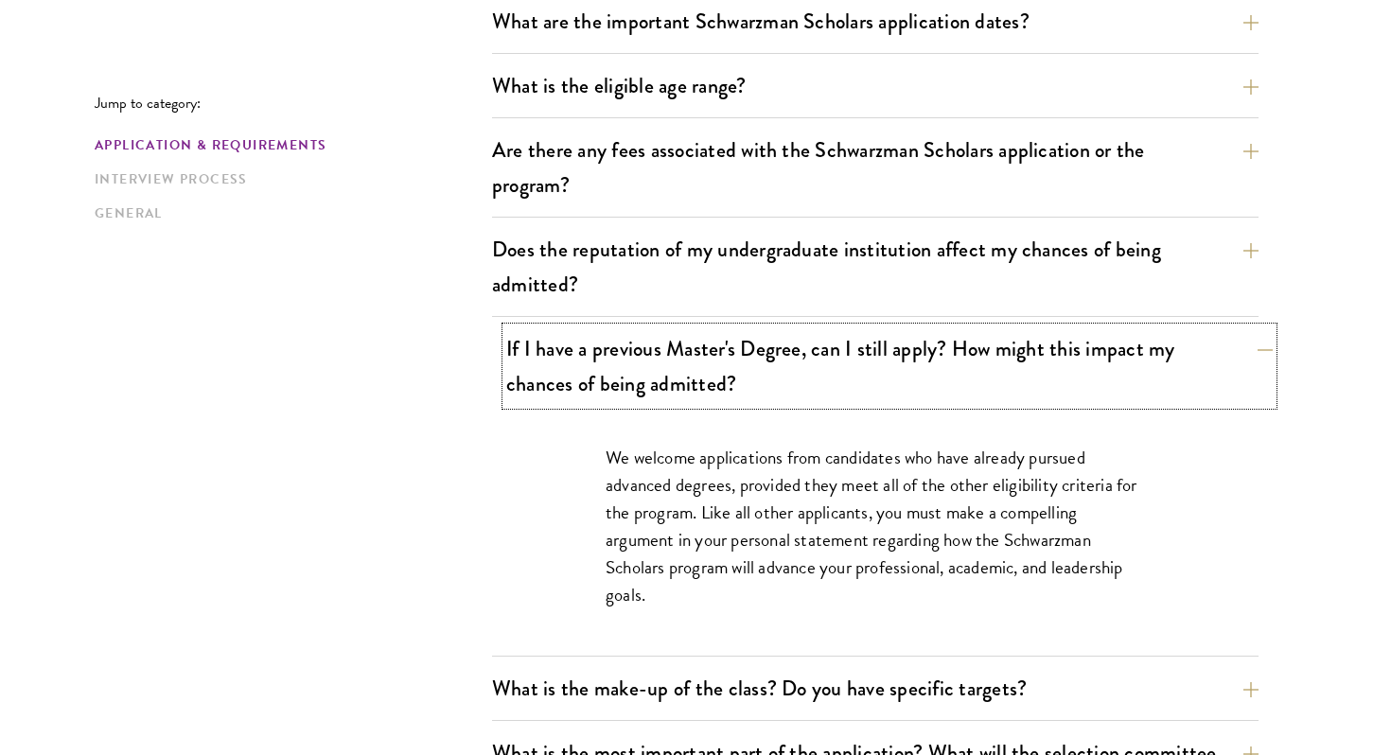
click at [991, 379] on button "If I have a previous Master's Degree, can I still apply? How might this impact …" at bounding box center [889, 366] width 766 height 78
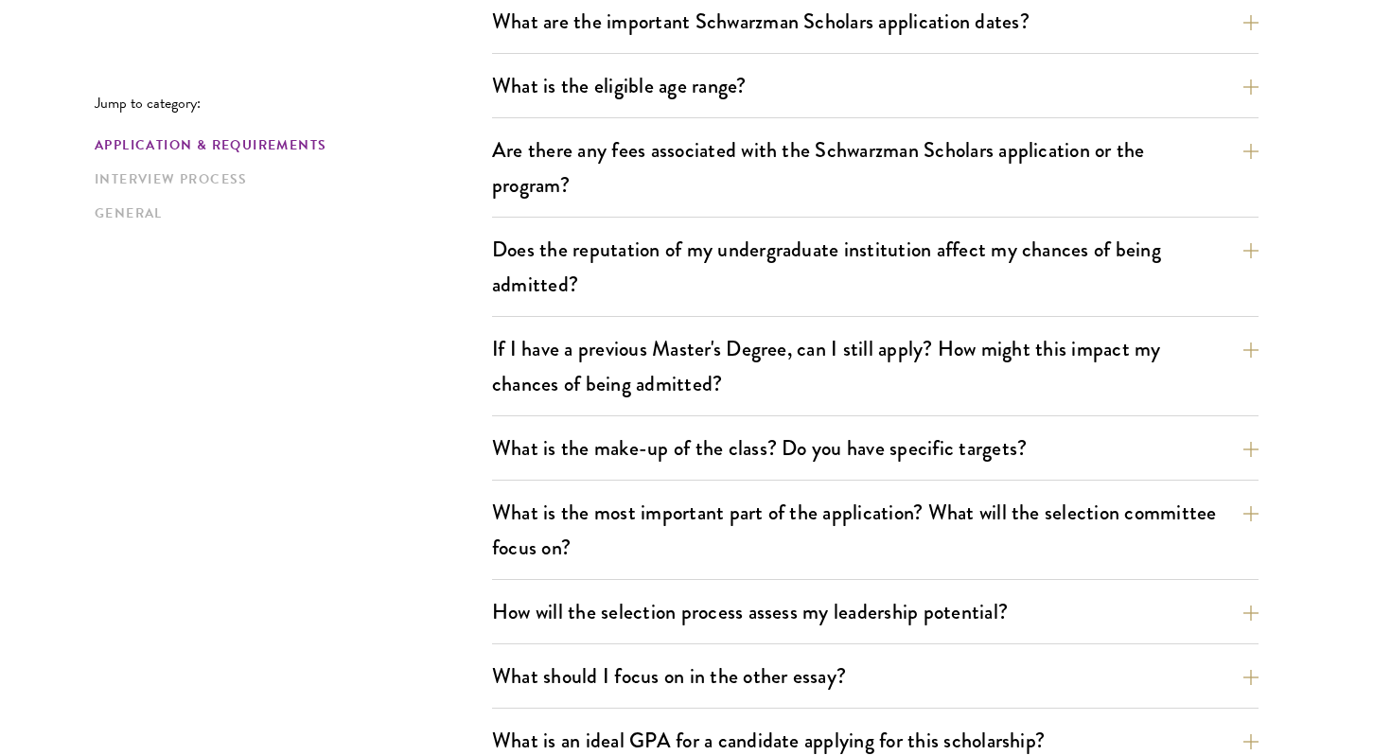
click at [974, 476] on div "What is the make-up of the class? Do you have specific targets? The only firm t…" at bounding box center [875, 454] width 766 height 54
click at [969, 451] on button "What is the make-up of the class? Do you have specific targets?" at bounding box center [889, 448] width 766 height 43
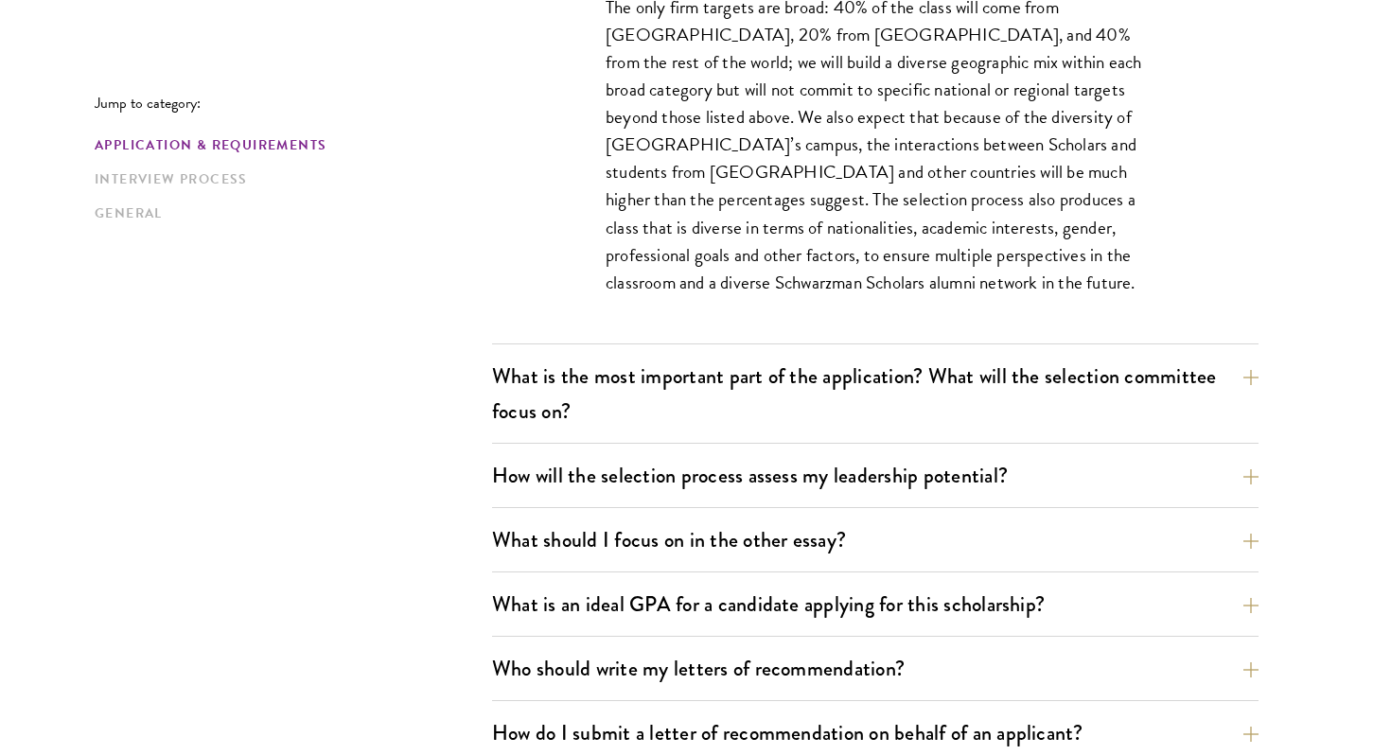
scroll to position [1154, 0]
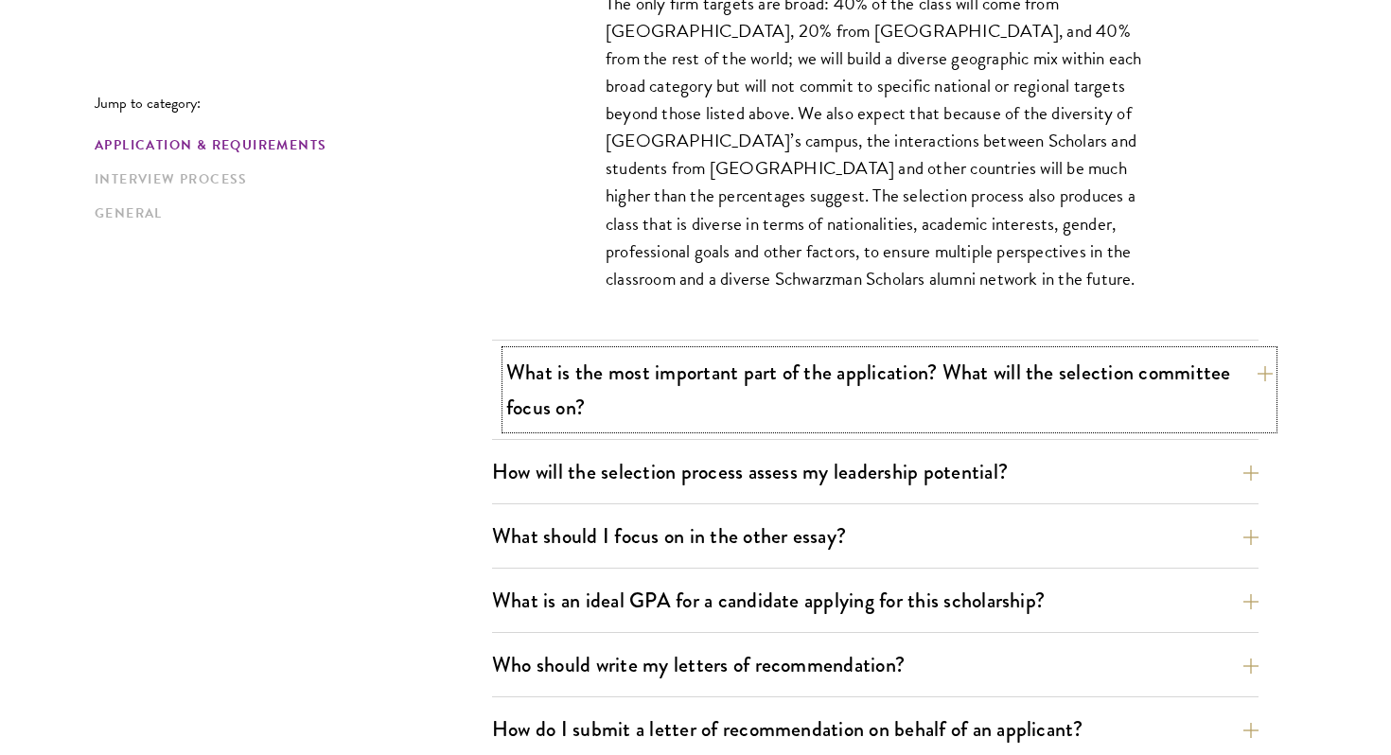
click at [1022, 404] on button "What is the most important part of the application? What will the selection com…" at bounding box center [889, 390] width 766 height 78
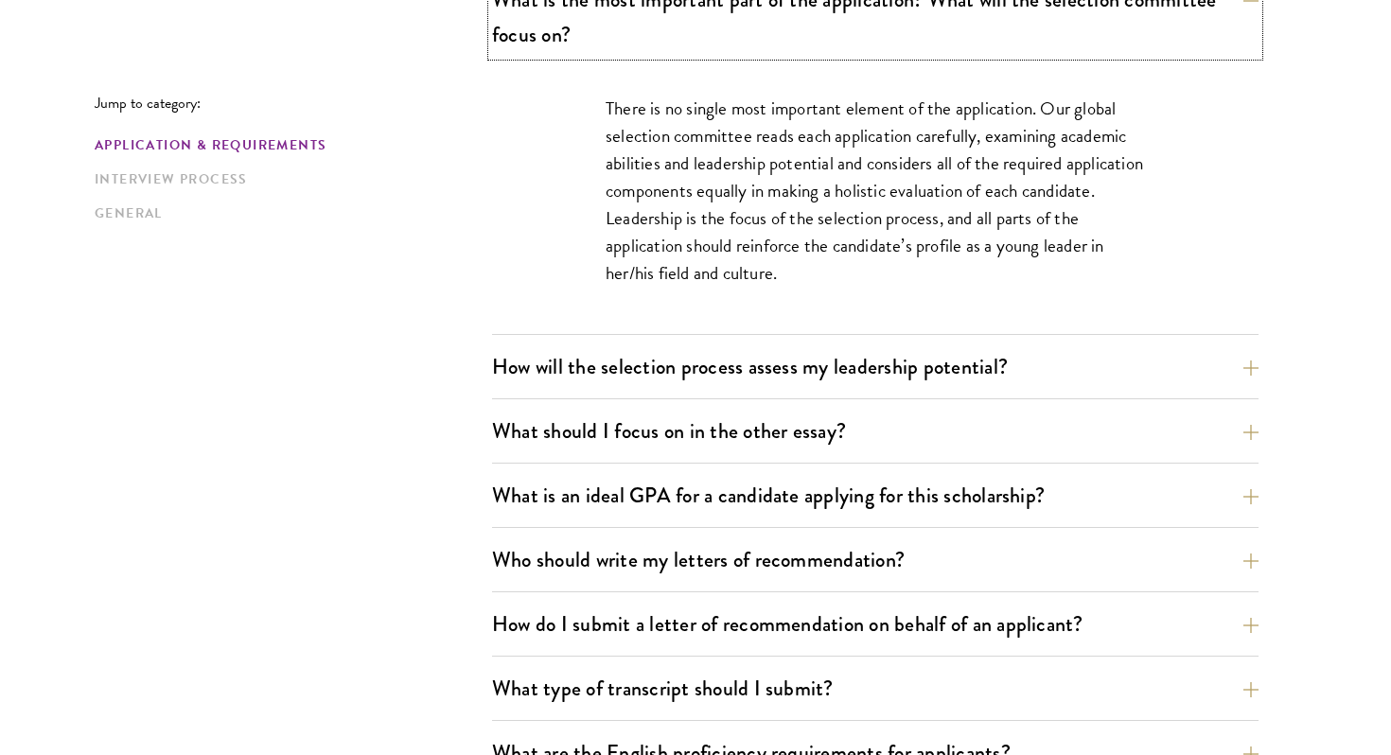
scroll to position [1149, 0]
click at [1025, 361] on button "How will the selection process assess my leadership potential?" at bounding box center [889, 365] width 766 height 43
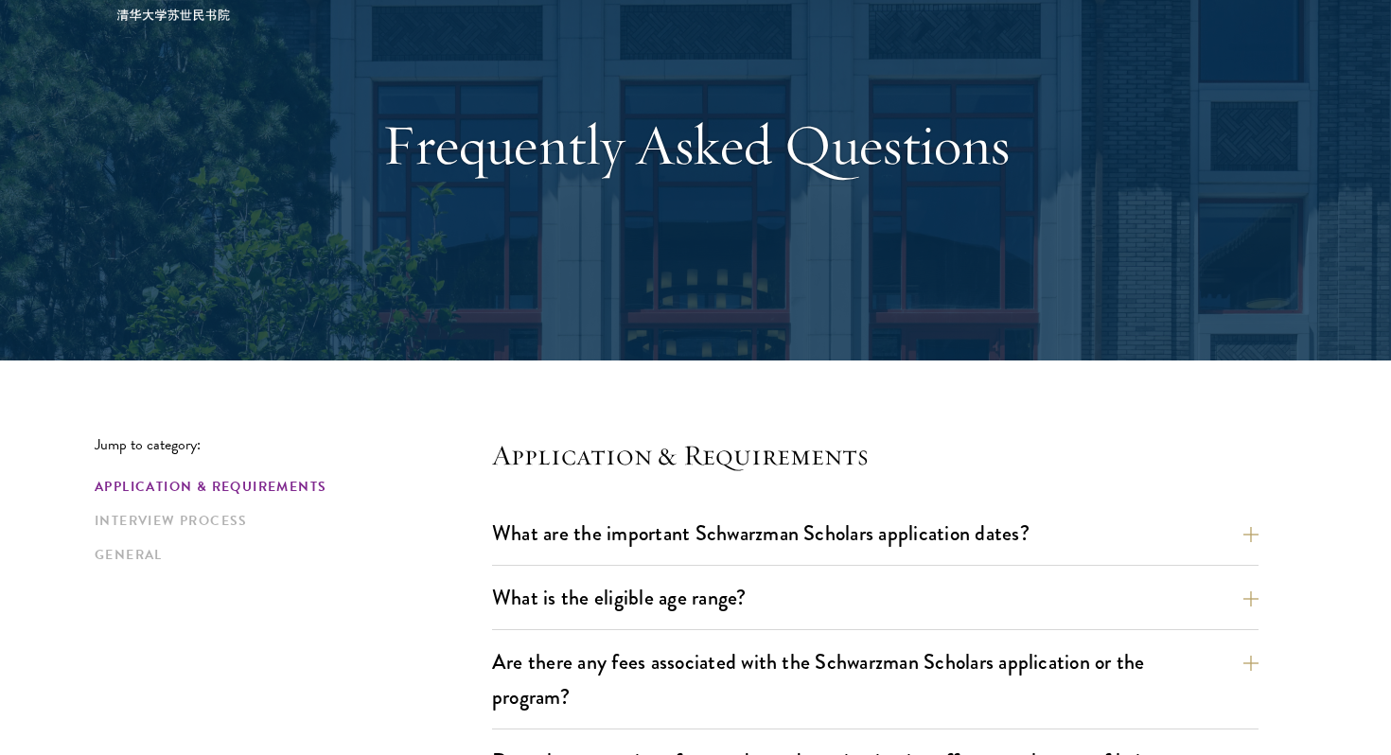
scroll to position [317, 0]
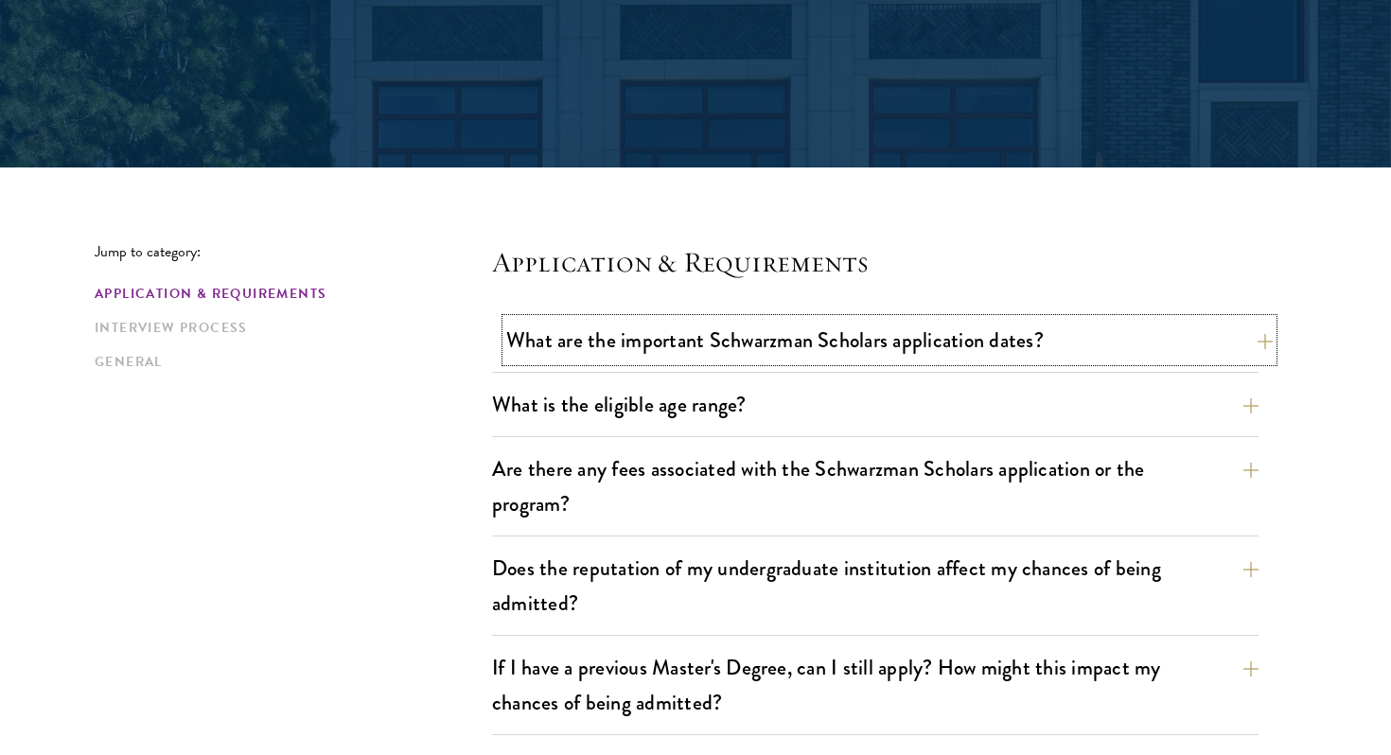
click at [585, 320] on button "What are the important Schwarzman Scholars application dates?" at bounding box center [889, 340] width 766 height 43
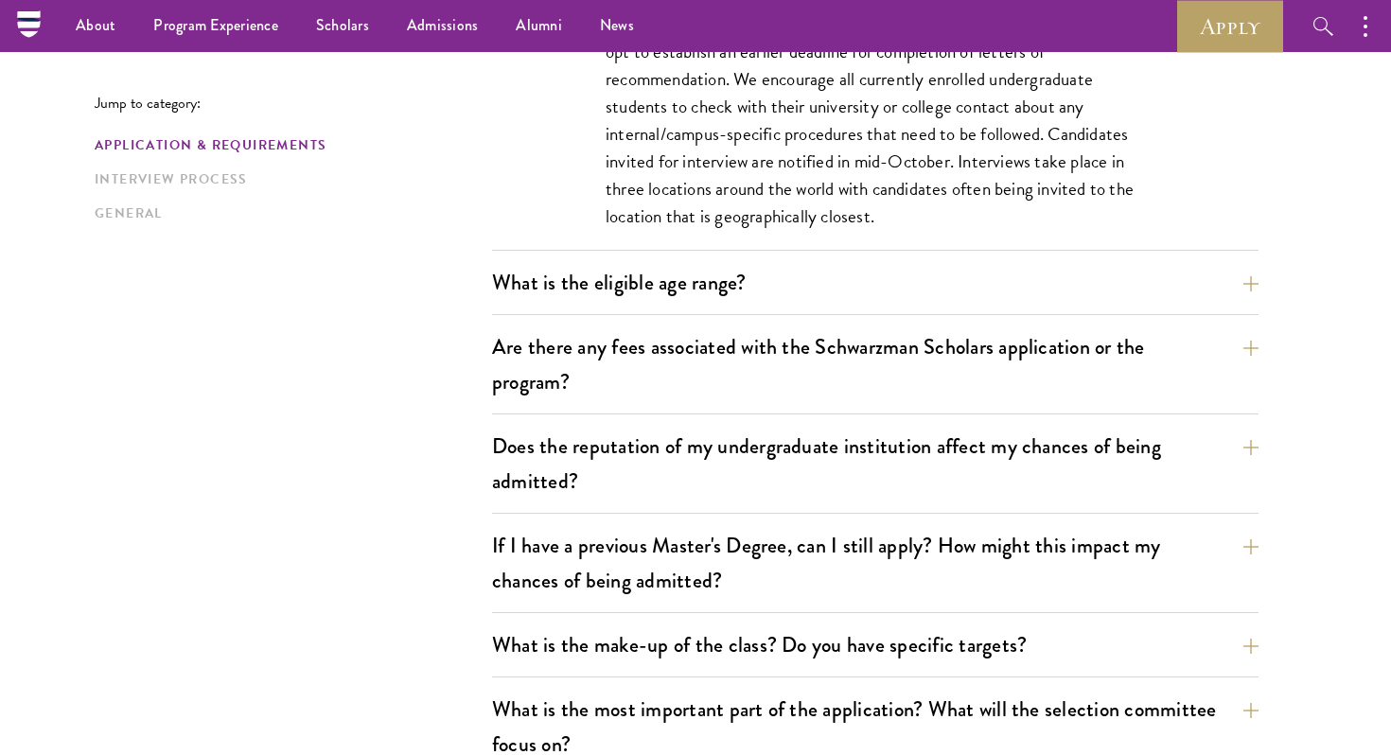
scroll to position [989, 0]
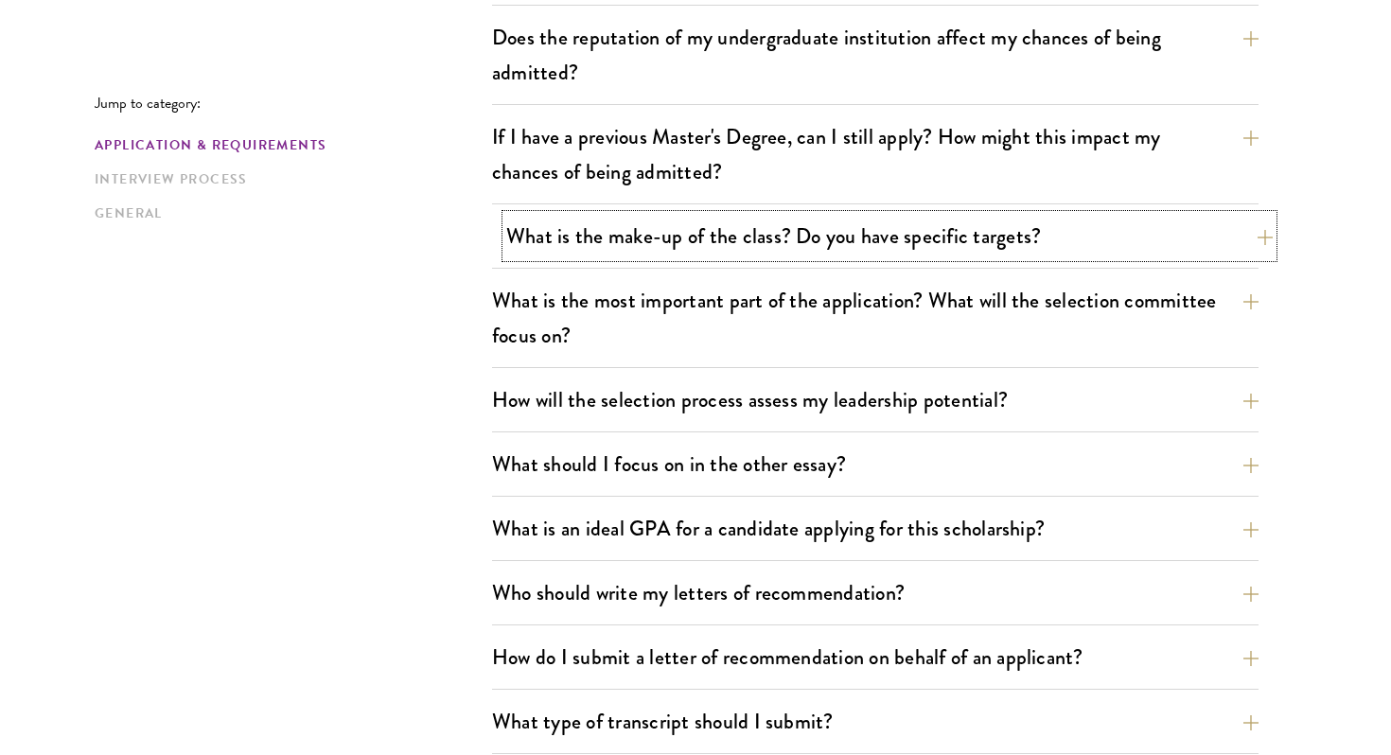
click at [1158, 242] on button "What is the make-up of the class? Do you have specific targets?" at bounding box center [889, 236] width 766 height 43
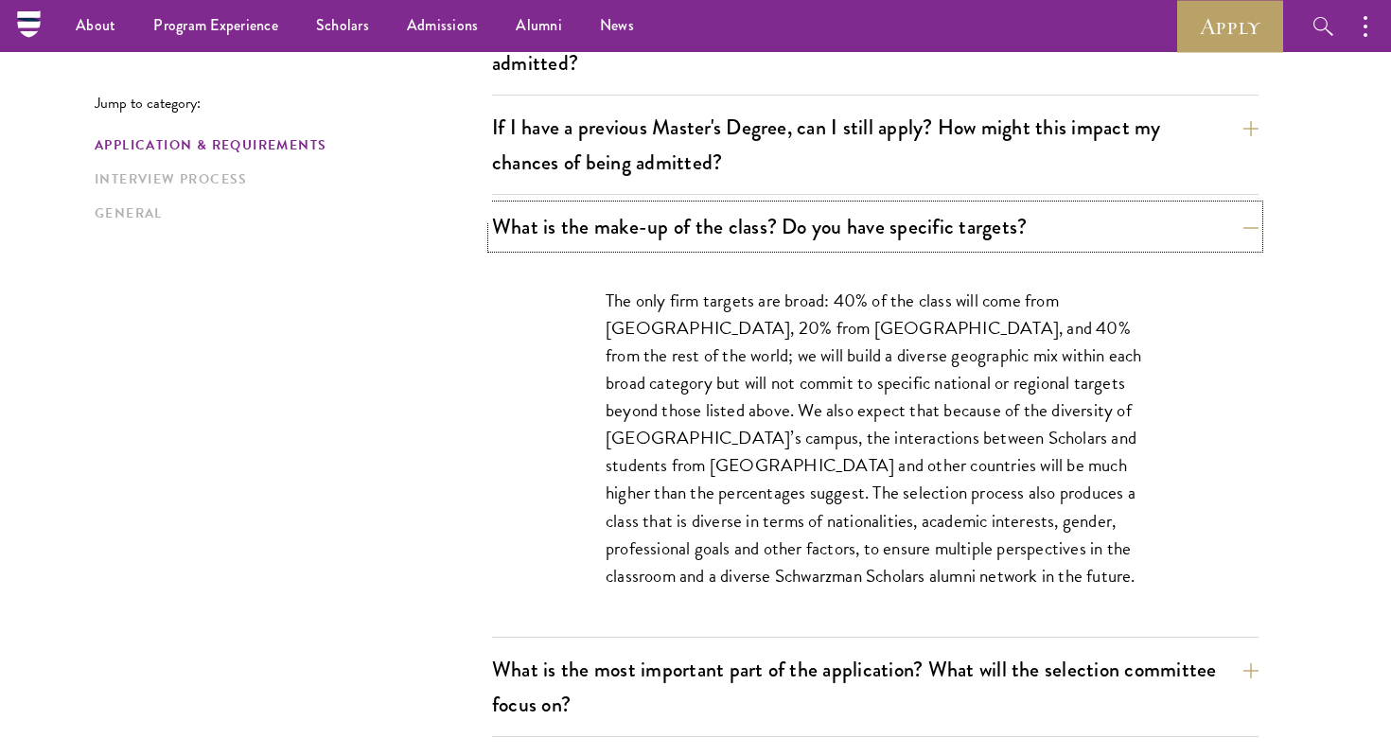
scroll to position [848, 0]
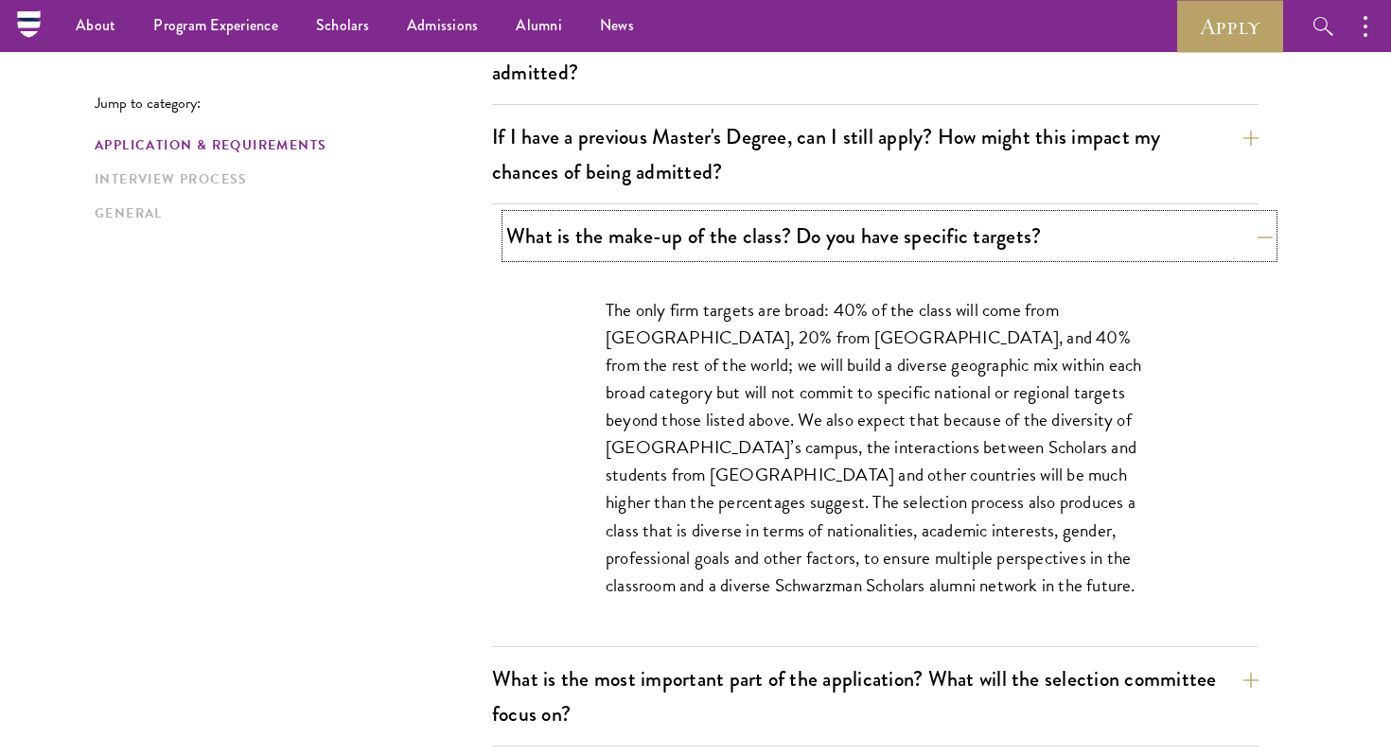
click at [1170, 219] on button "What is the make-up of the class? Do you have specific targets?" at bounding box center [889, 236] width 766 height 43
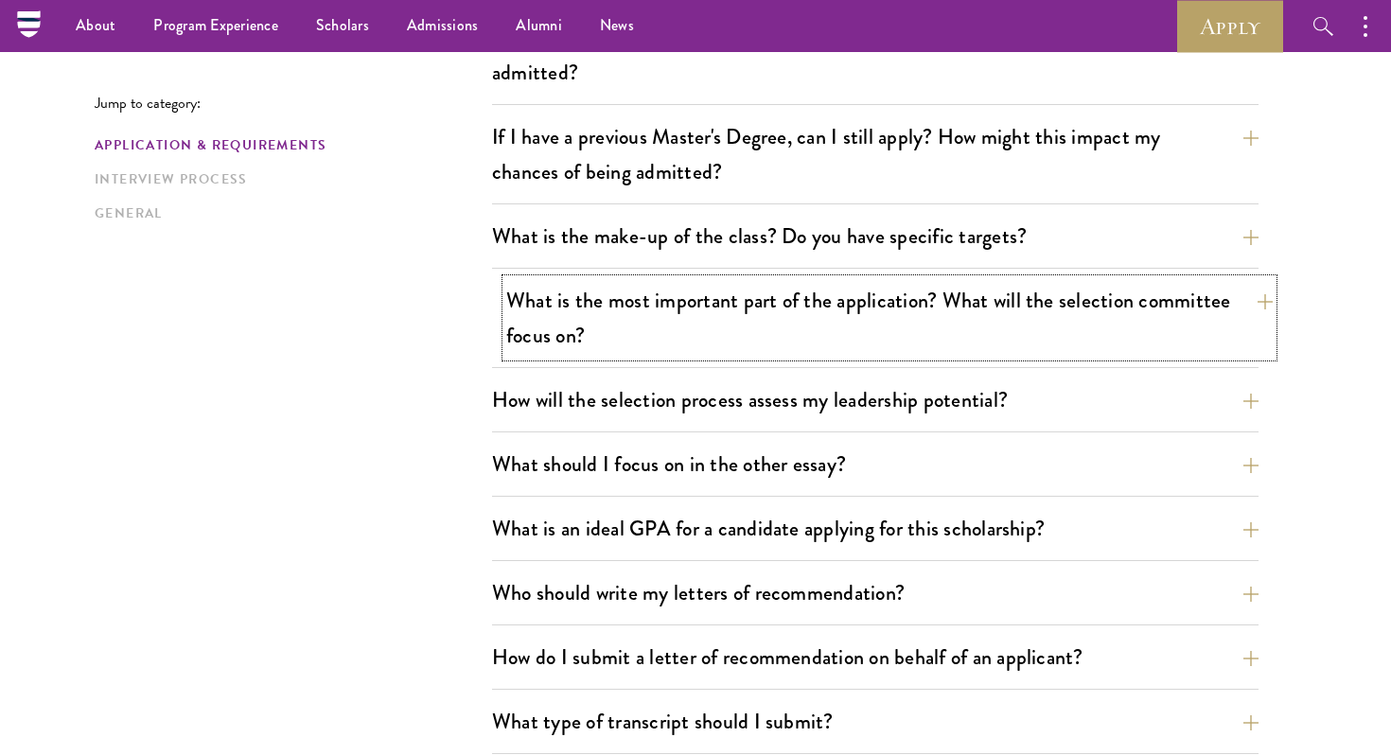
click at [1184, 323] on button "What is the most important part of the application? What will the selection com…" at bounding box center [889, 318] width 766 height 78
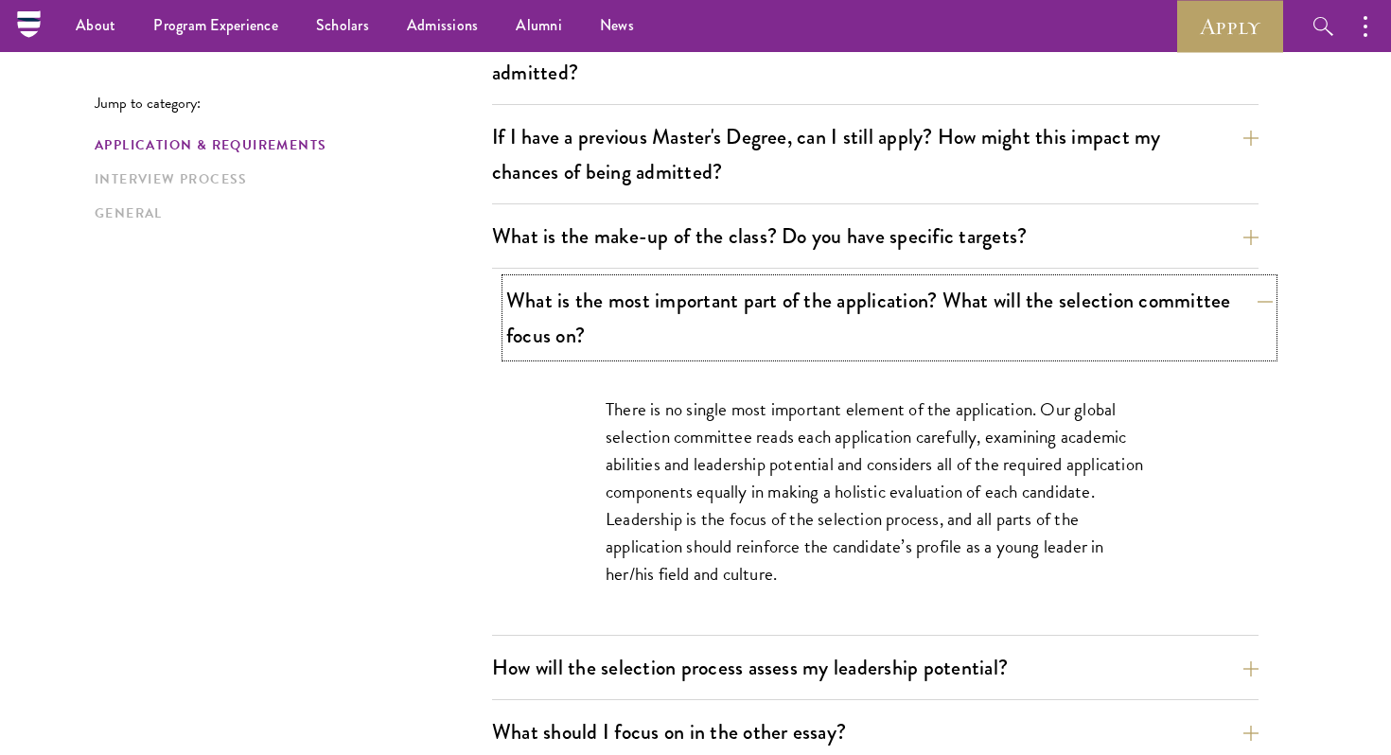
click at [1184, 323] on button "What is the most important part of the application? What will the selection com…" at bounding box center [889, 318] width 766 height 78
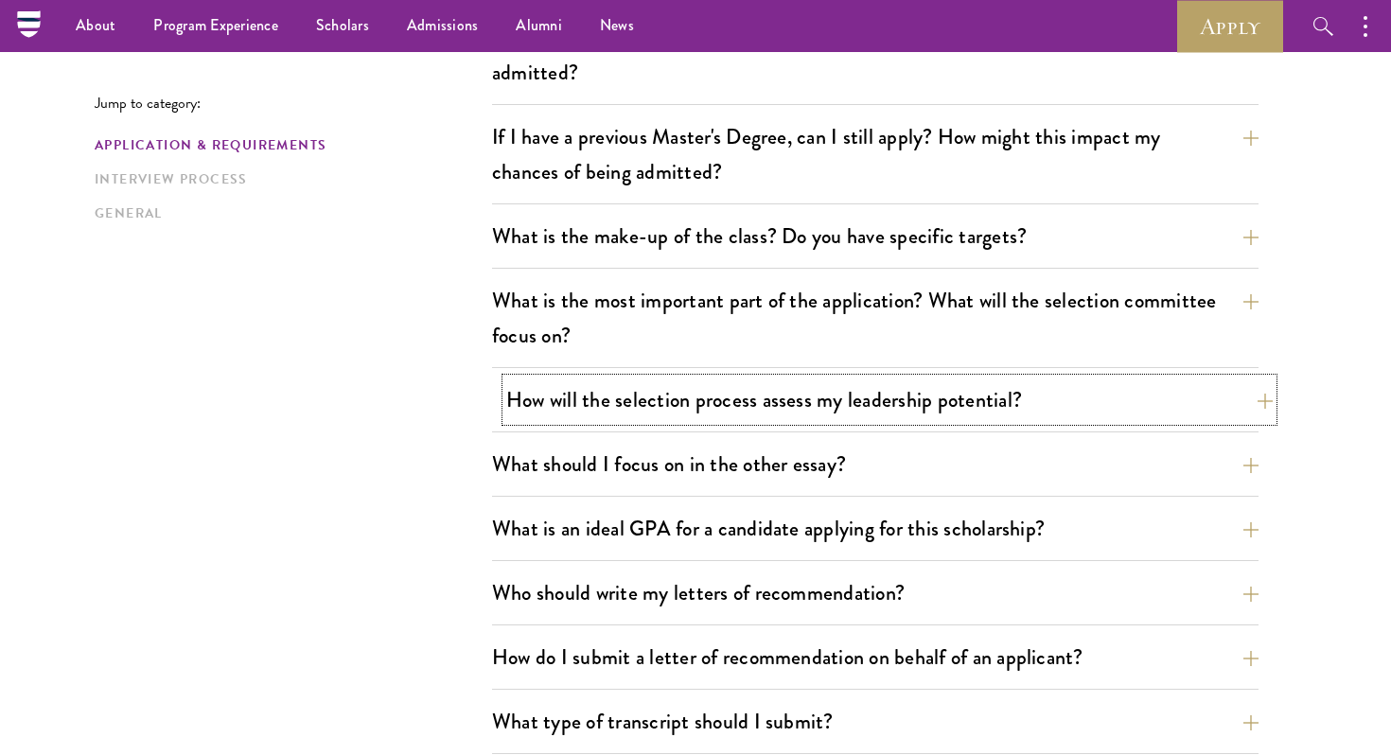
click at [1199, 398] on button "How will the selection process assess my leadership potential?" at bounding box center [889, 399] width 766 height 43
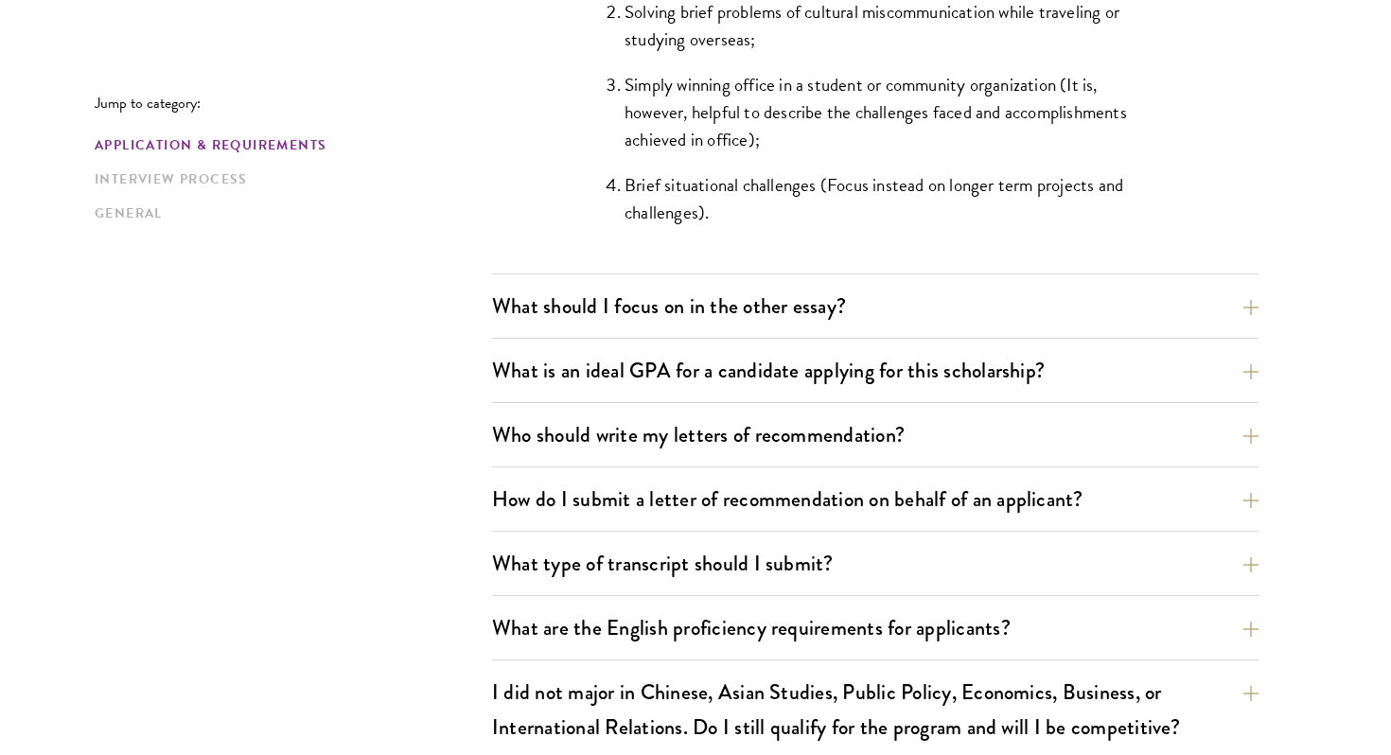
scroll to position [2004, 0]
click at [1233, 316] on button "What should I focus on in the other essay?" at bounding box center [889, 305] width 766 height 43
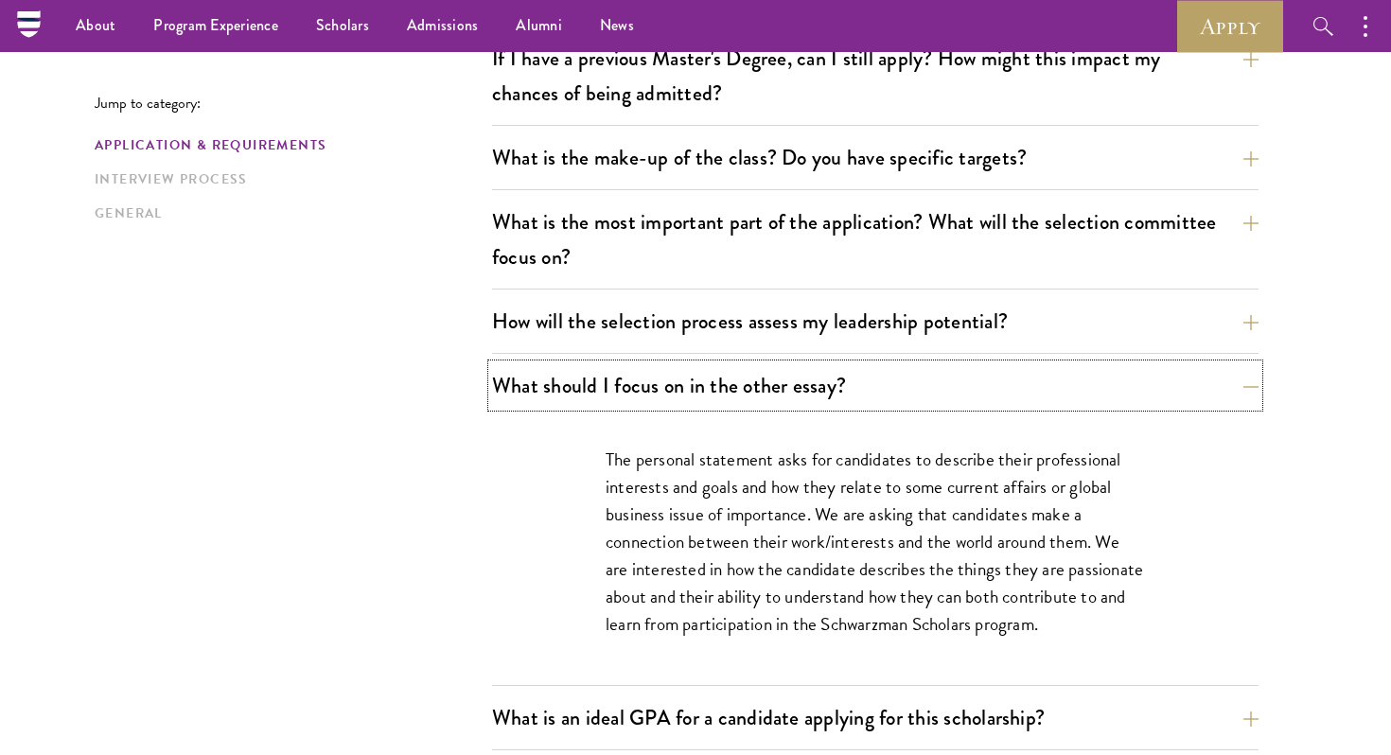
scroll to position [924, 0]
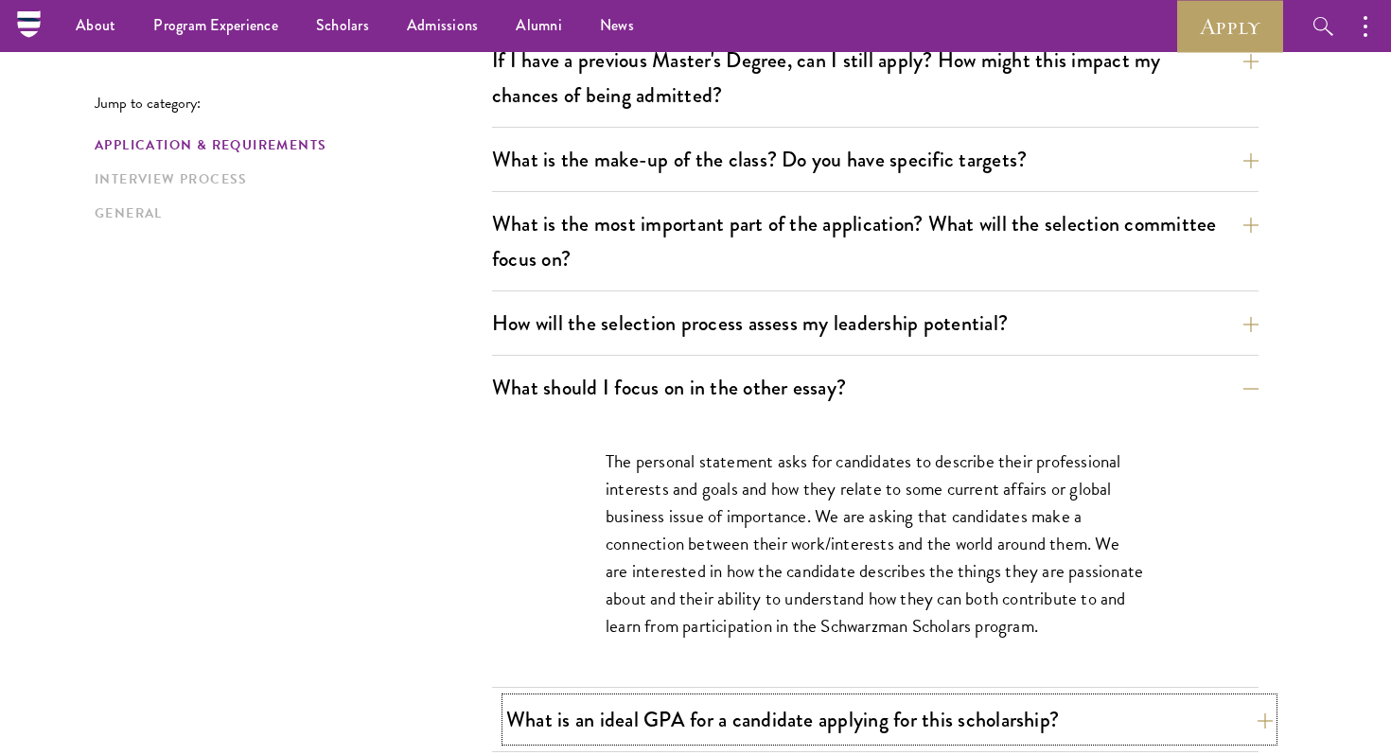
click at [1242, 714] on button "What is an ideal GPA for a candidate applying for this scholarship?" at bounding box center [889, 719] width 766 height 43
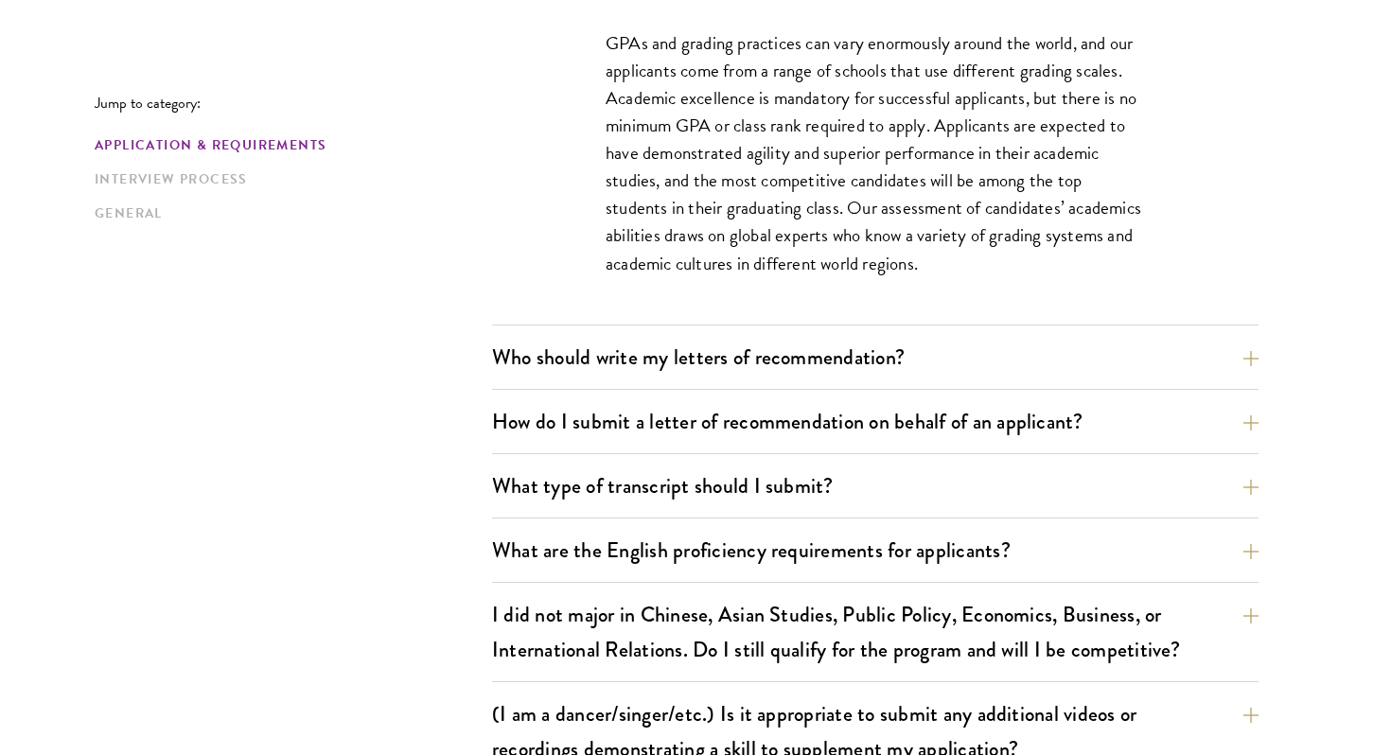
scroll to position [1409, 0]
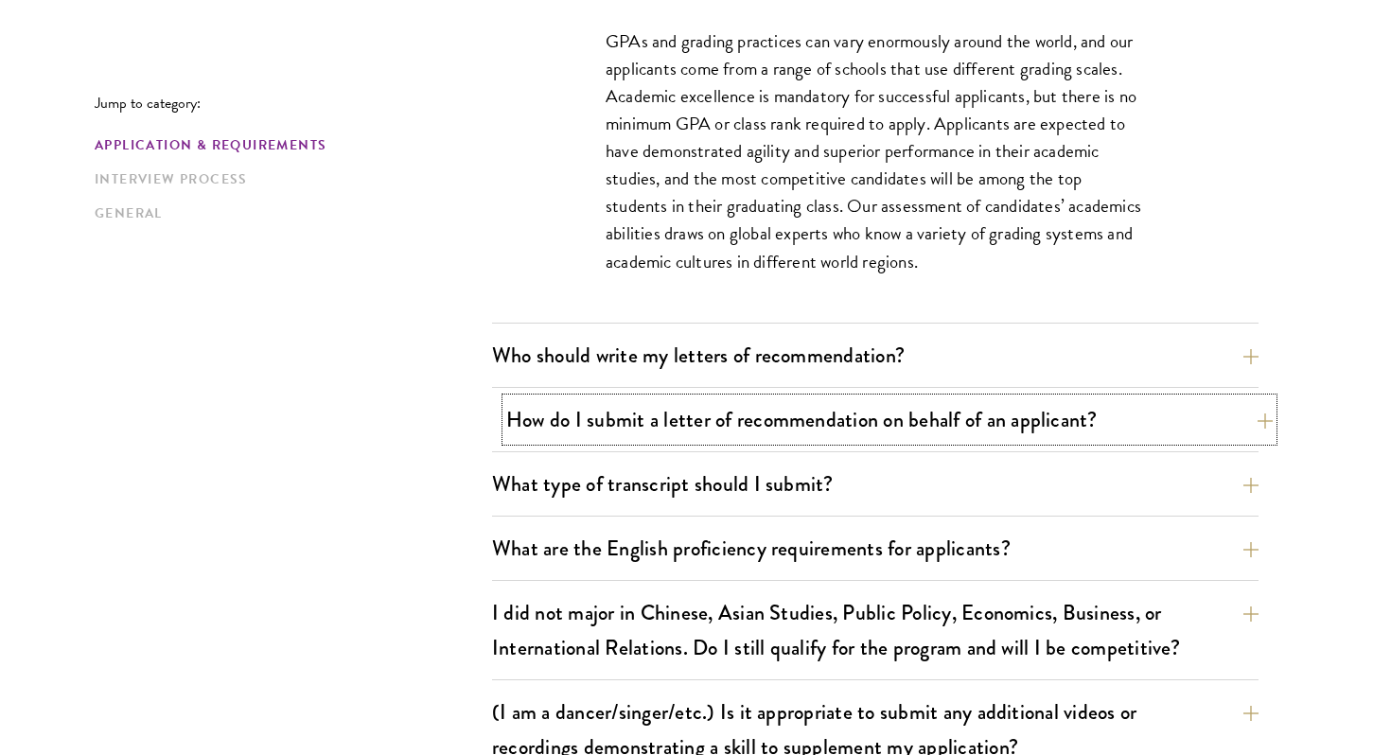
click at [1142, 430] on button "How do I submit a letter of recommendation on behalf of an applicant?" at bounding box center [889, 419] width 766 height 43
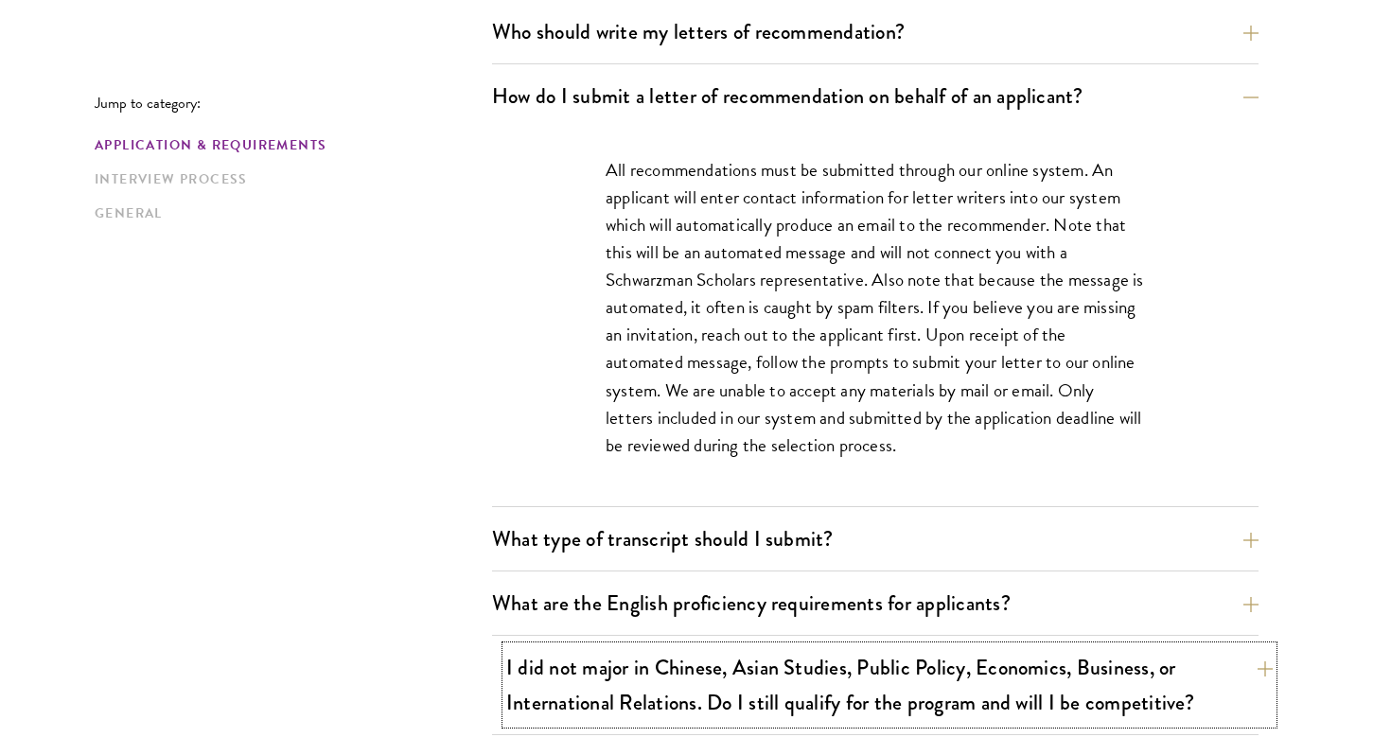
click at [1087, 676] on button "I did not major in Chinese, Asian Studies, Public Policy, Economics, Business, …" at bounding box center [889, 685] width 766 height 78
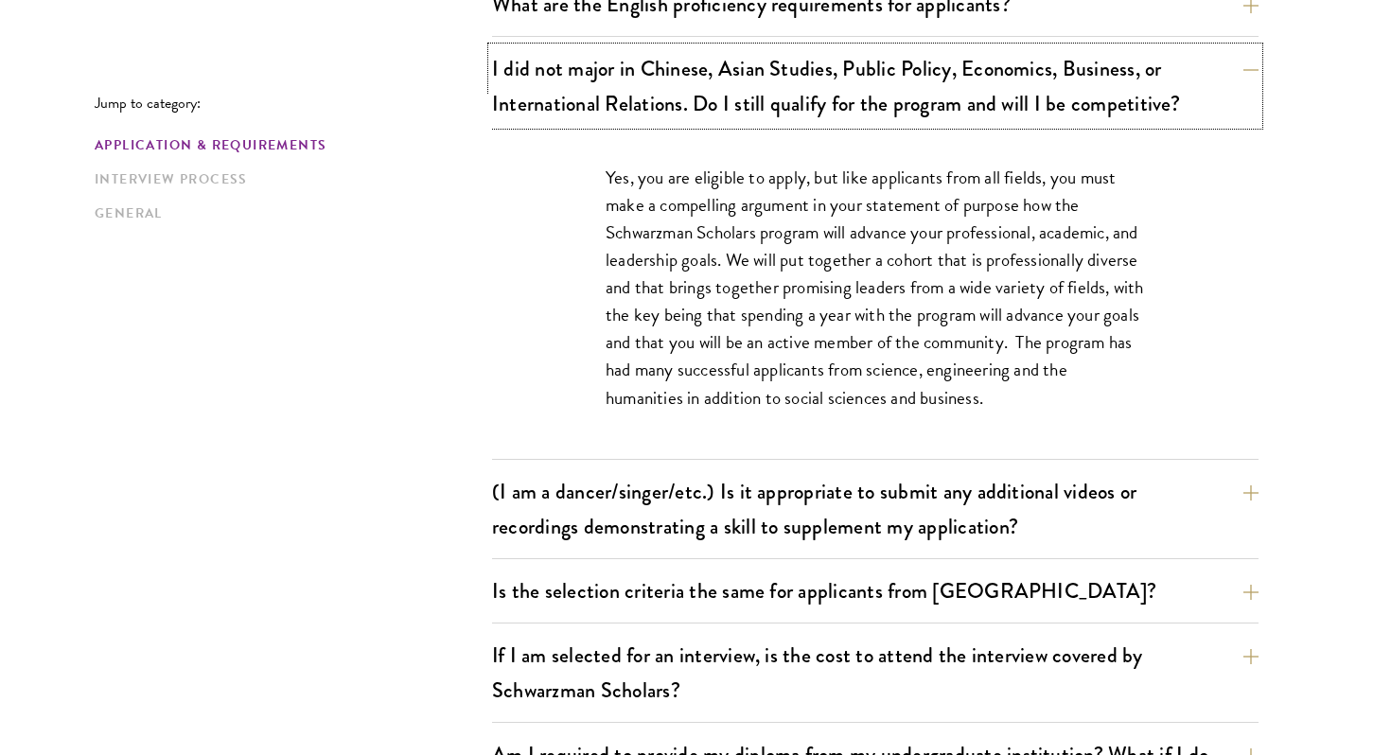
scroll to position [1656, 0]
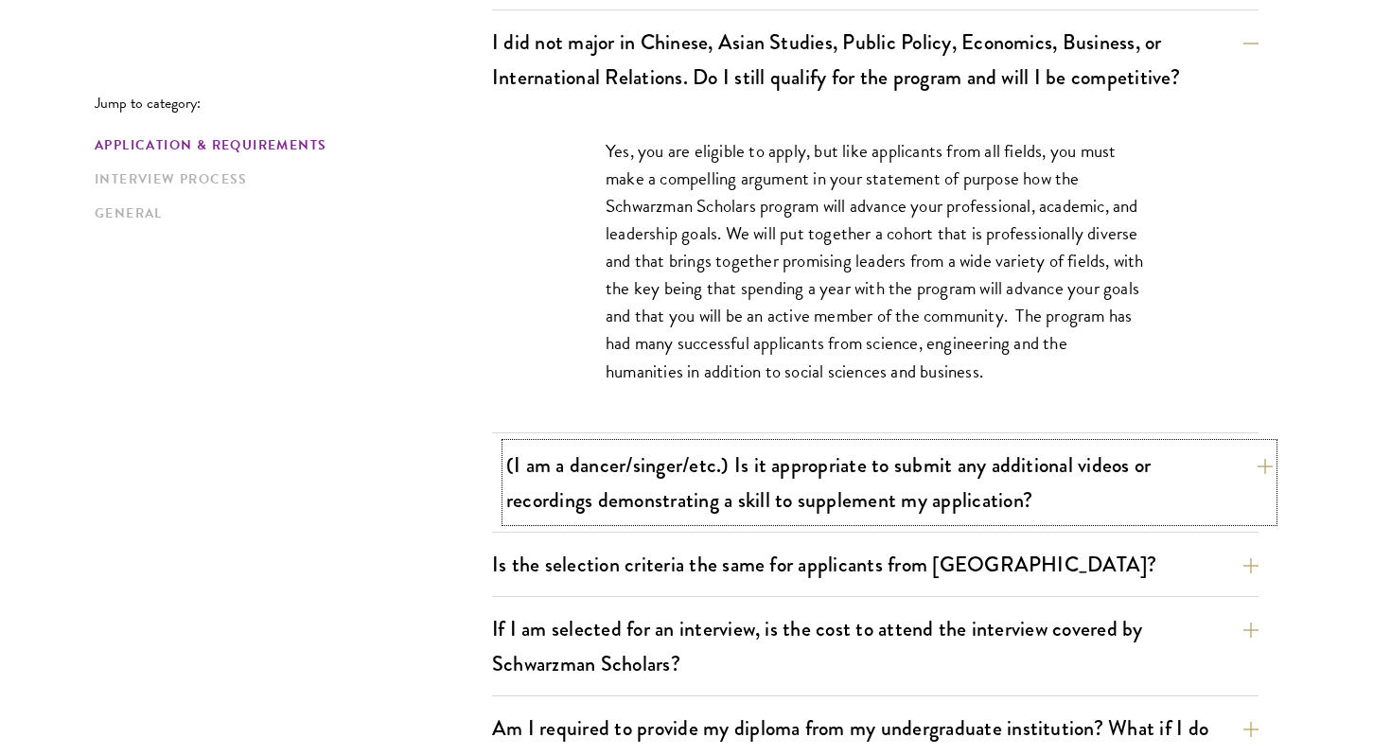
click at [1155, 482] on button "(I am a dancer/singer/etc.) Is it appropriate to submit any additional videos o…" at bounding box center [889, 483] width 766 height 78
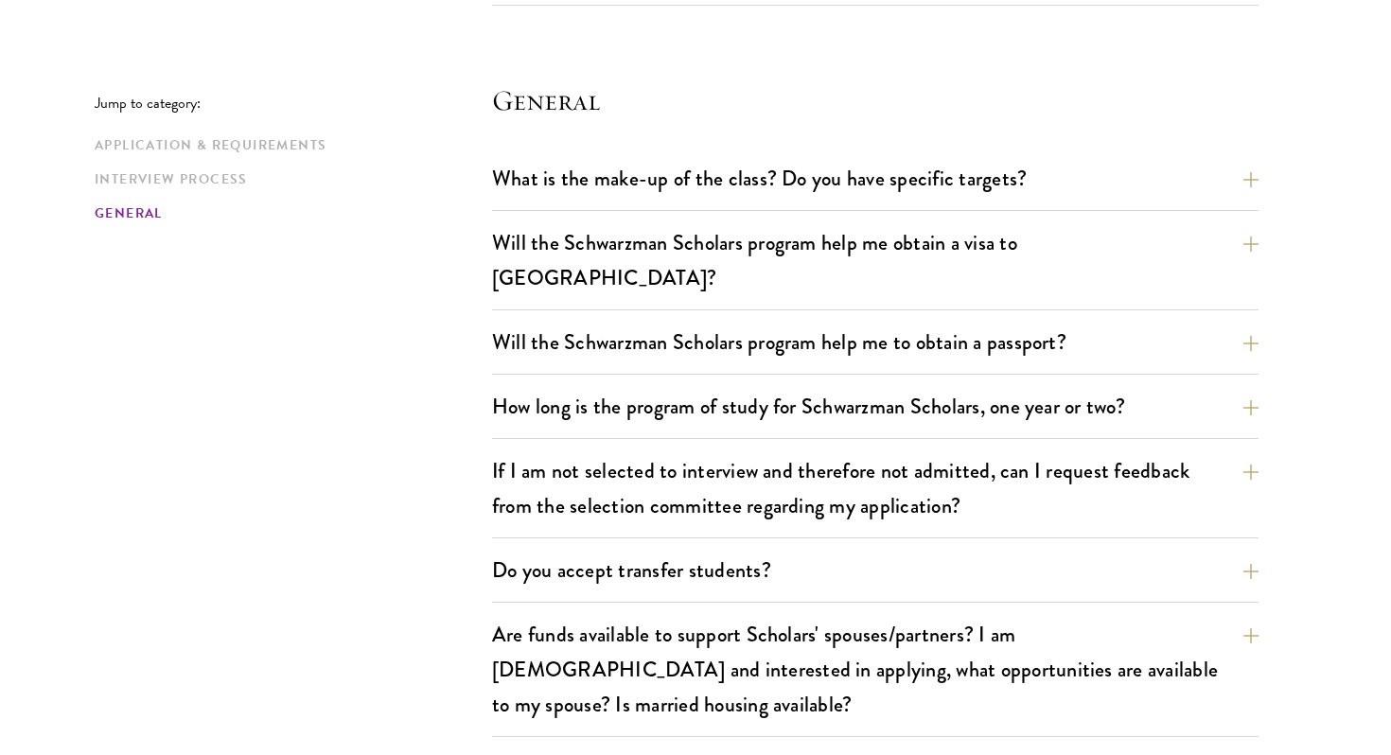
scroll to position [2905, 0]
